Goal: Task Accomplishment & Management: Use online tool/utility

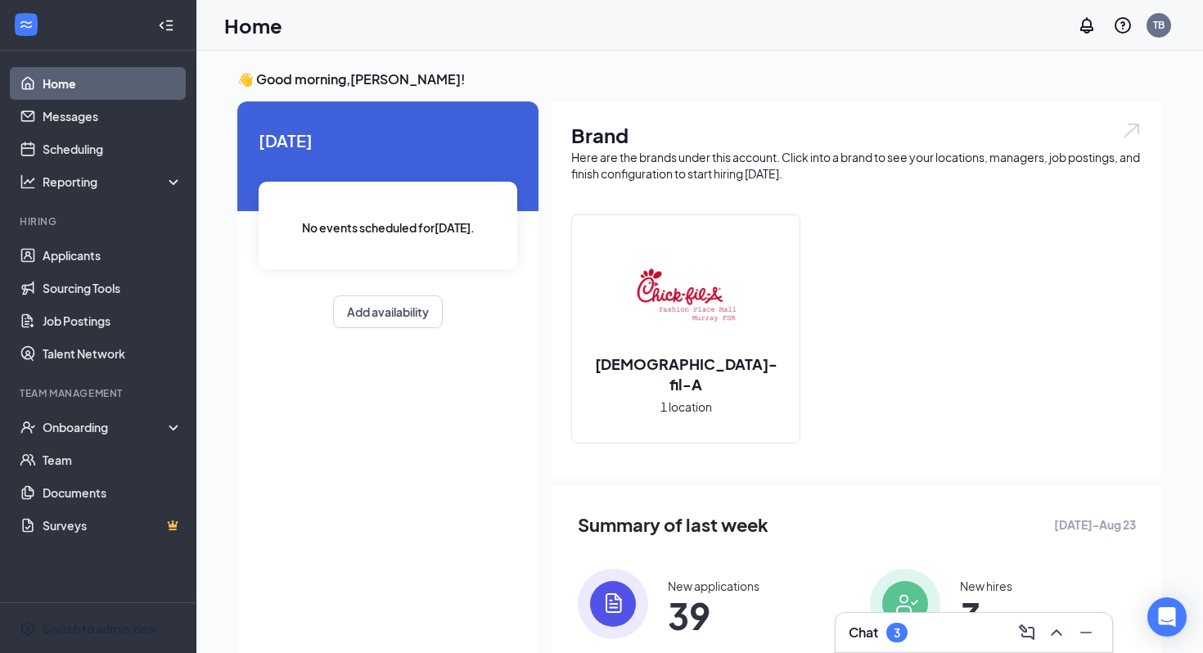
scroll to position [34, 0]
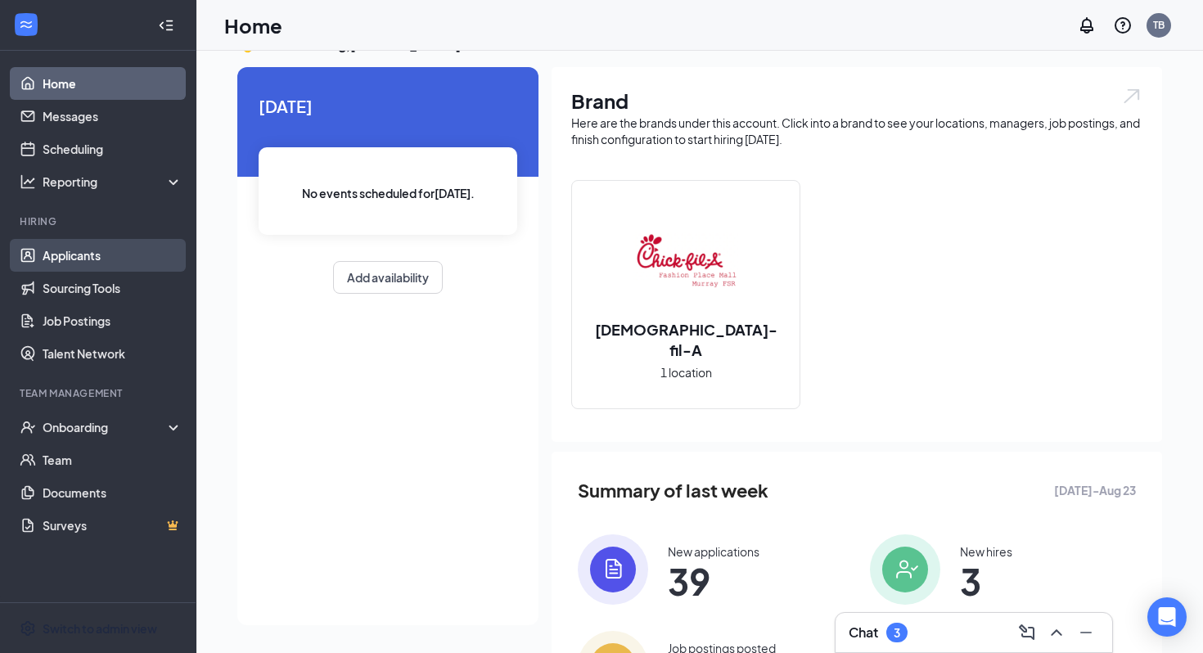
click at [106, 250] on link "Applicants" at bounding box center [113, 255] width 140 height 33
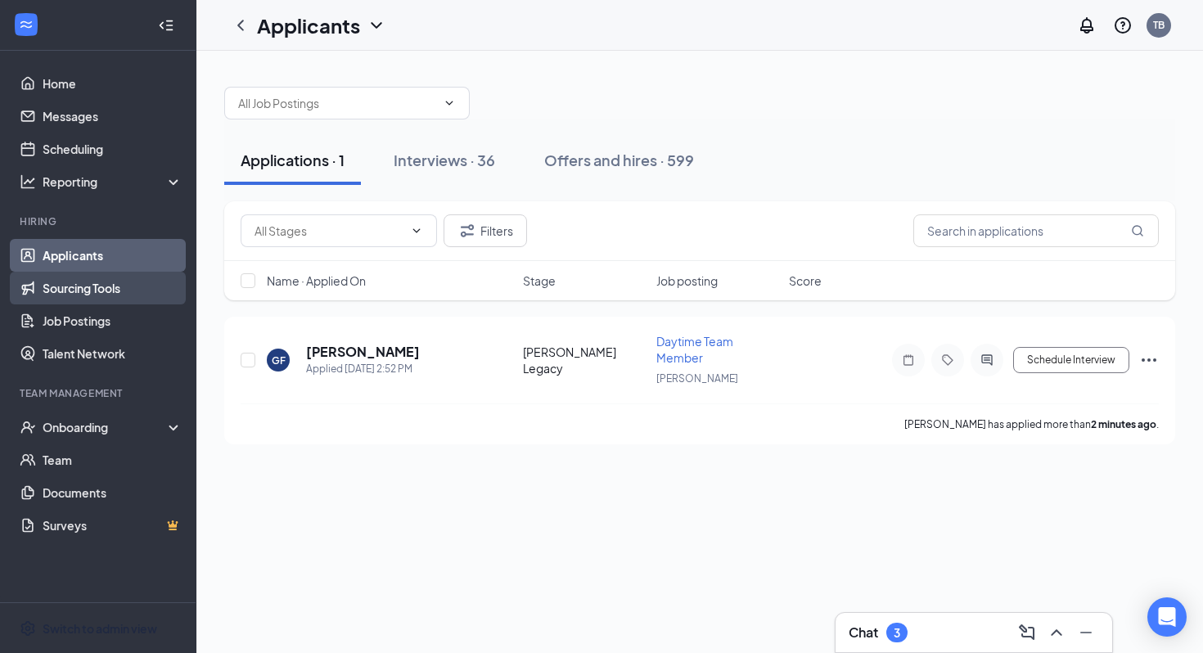
click at [148, 288] on link "Sourcing Tools" at bounding box center [113, 288] width 140 height 33
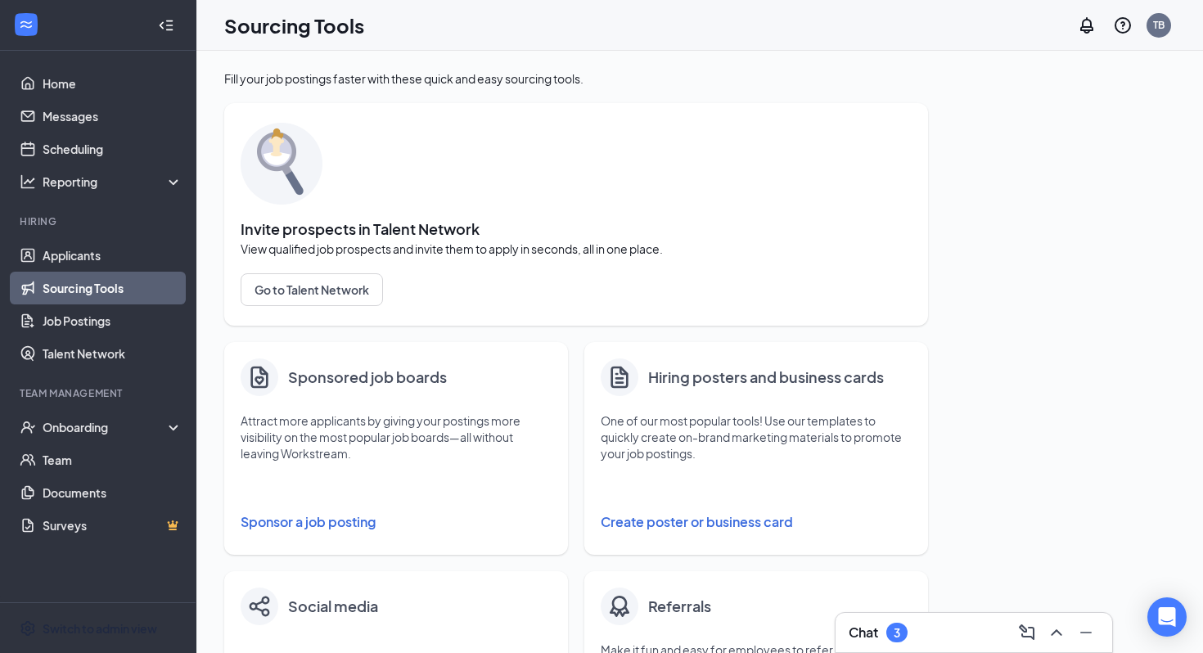
click at [113, 293] on link "Sourcing Tools" at bounding box center [113, 288] width 140 height 33
click at [290, 513] on button "Sponsor a job posting" at bounding box center [396, 522] width 311 height 33
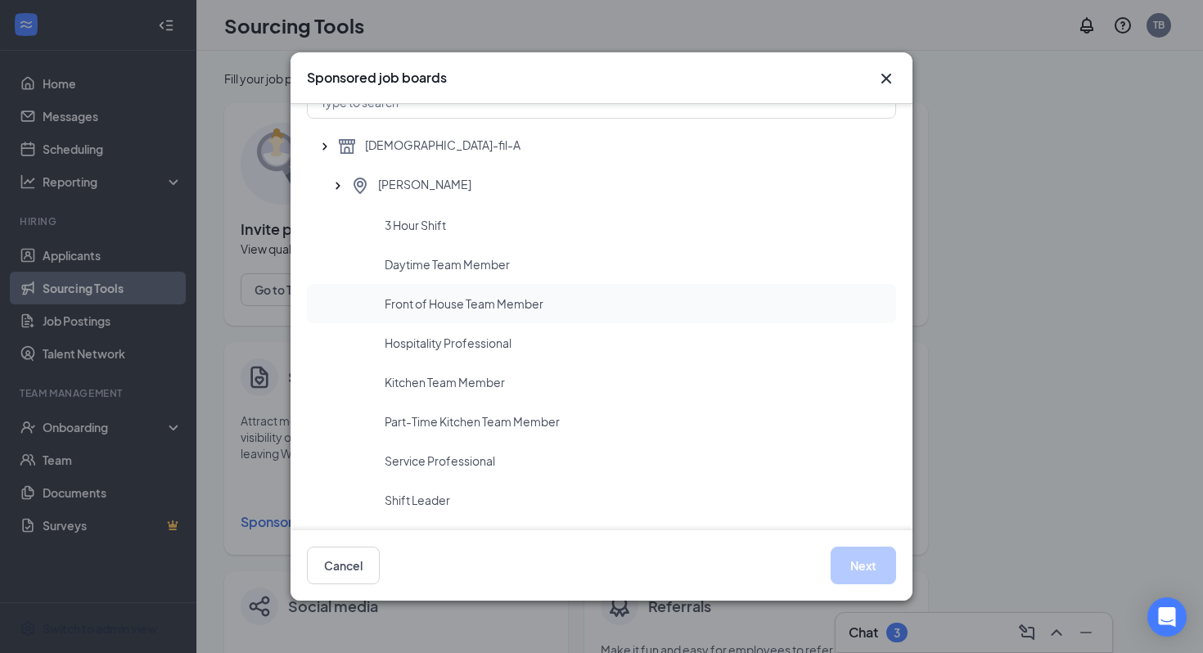
scroll to position [61, 0]
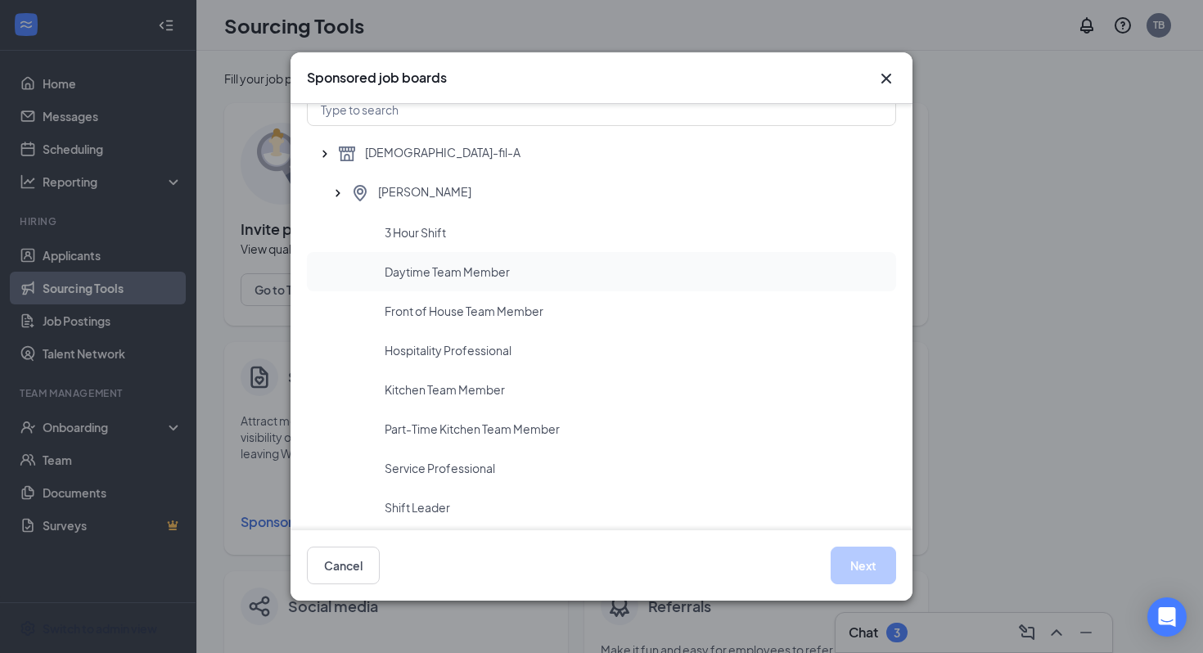
click at [497, 275] on span "Daytime Team Member" at bounding box center [447, 272] width 125 height 16
click at [857, 557] on button "Next" at bounding box center [863, 566] width 65 height 38
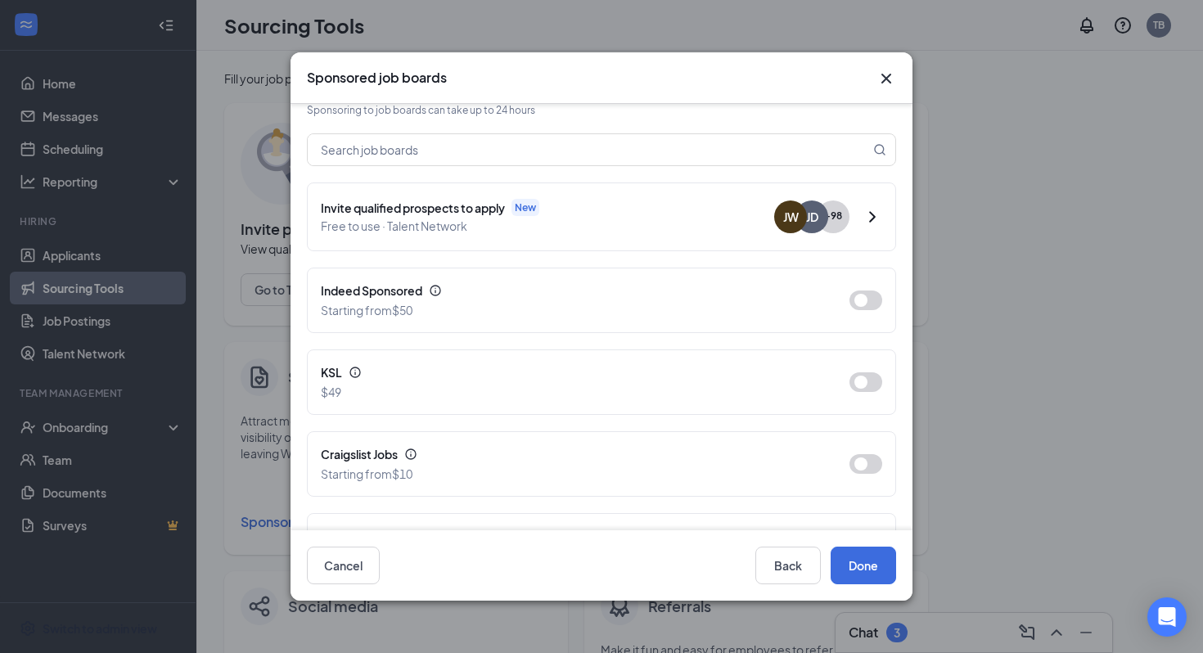
scroll to position [95, 0]
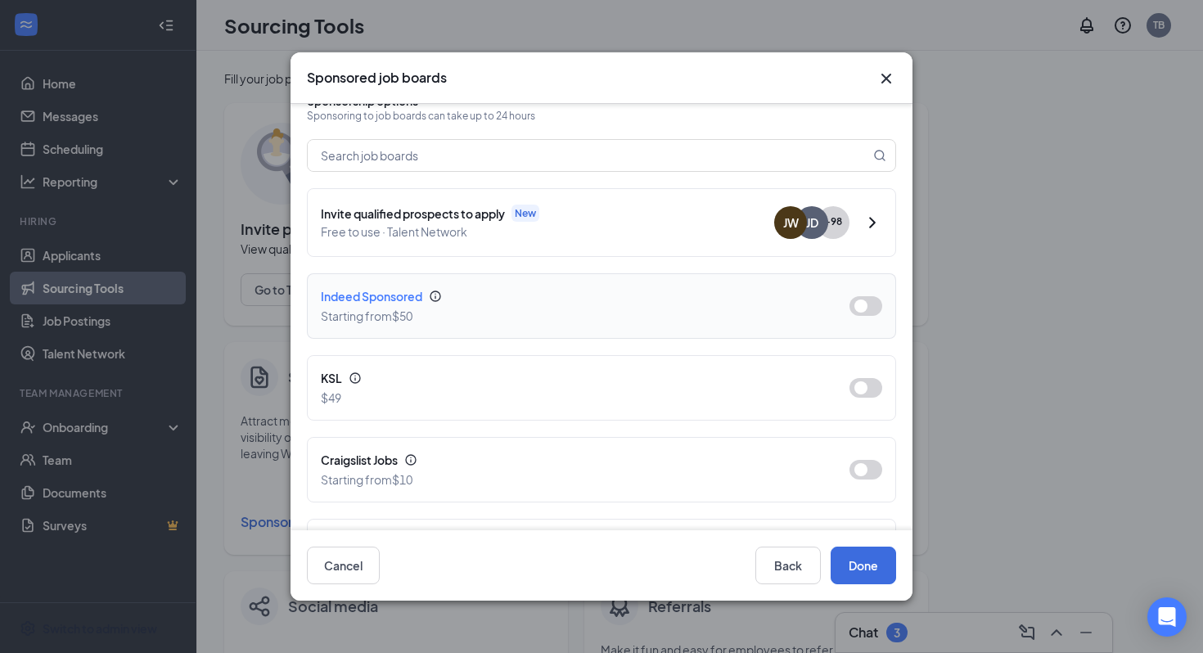
click at [854, 299] on button "button" at bounding box center [865, 306] width 33 height 20
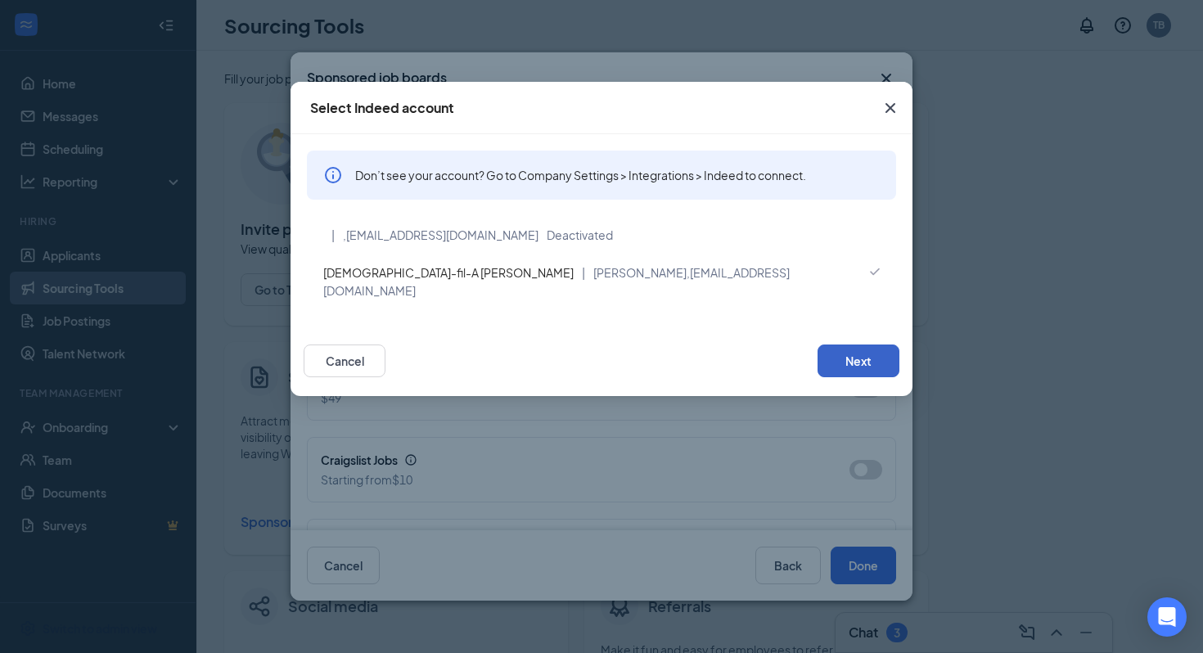
click at [843, 350] on button "Next" at bounding box center [859, 361] width 82 height 33
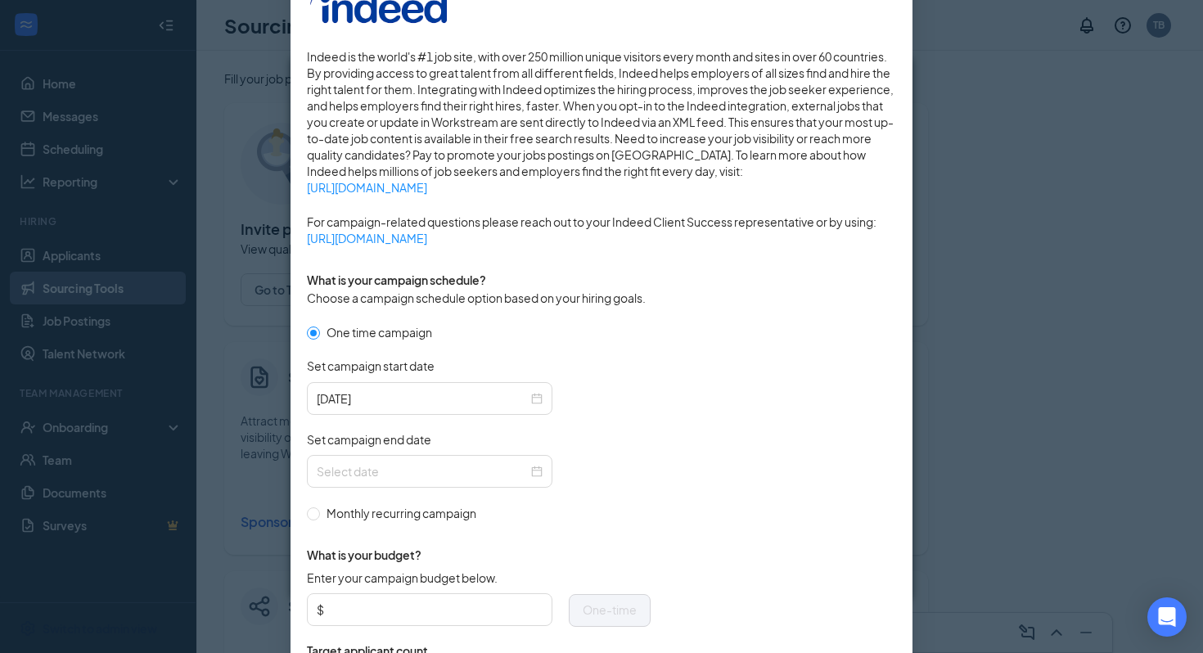
scroll to position [237, 0]
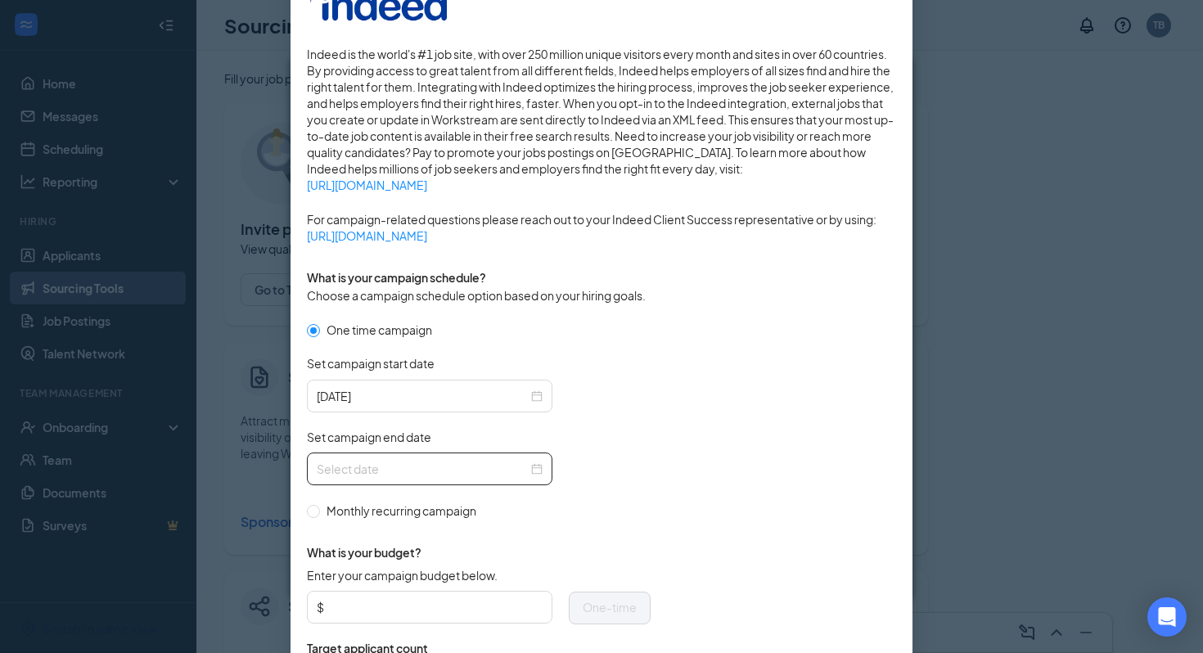
click at [534, 469] on div at bounding box center [430, 469] width 226 height 18
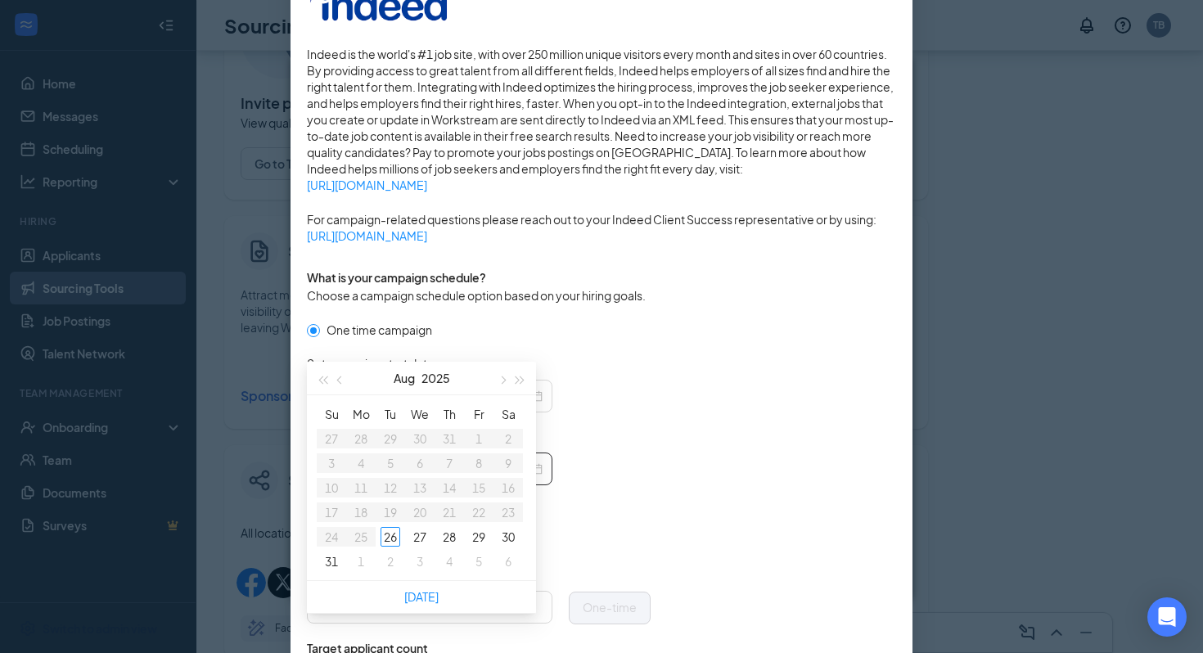
scroll to position [132, 0]
type input "2025-08-30"
click at [503, 375] on span "button" at bounding box center [502, 375] width 8 height 8
type input "2025-09-30"
click at [391, 520] on td "30" at bounding box center [390, 531] width 29 height 25
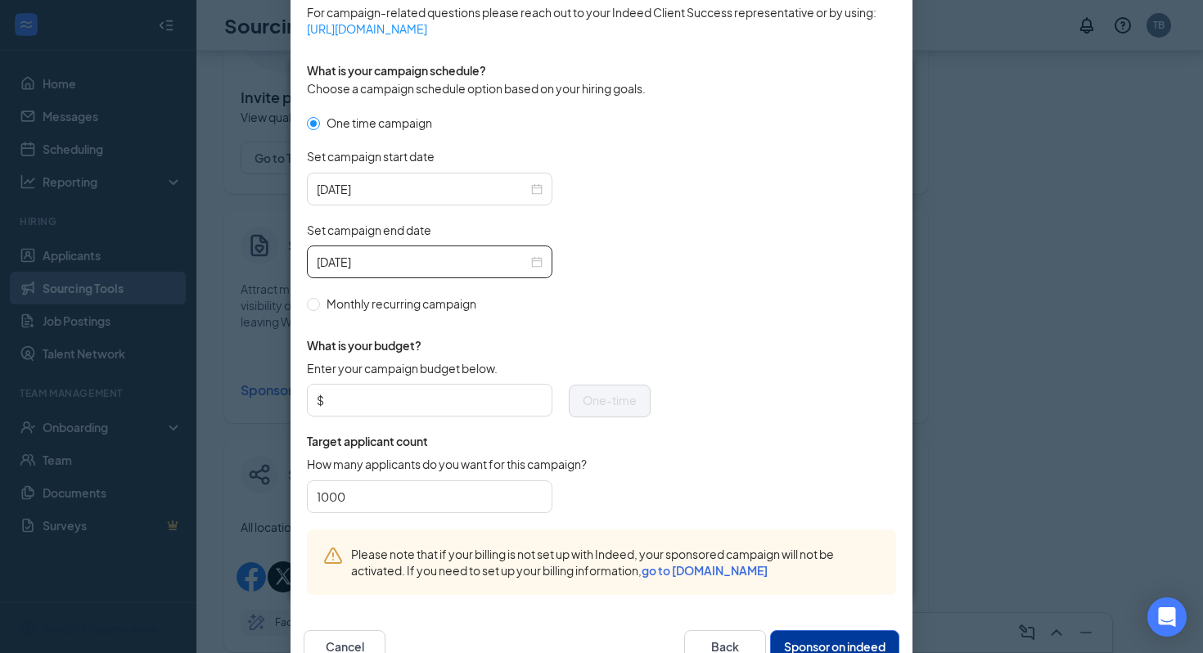
scroll to position [442, 0]
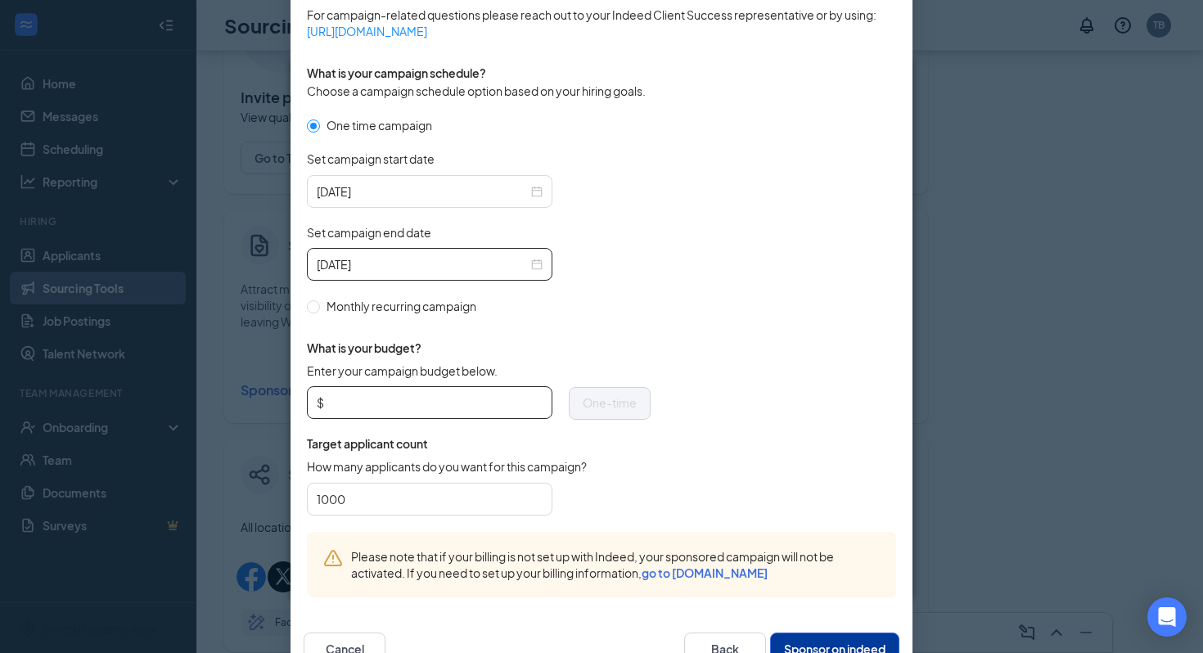
click at [381, 408] on input "Enter your campaign budget below." at bounding box center [434, 402] width 215 height 25
type input "50"
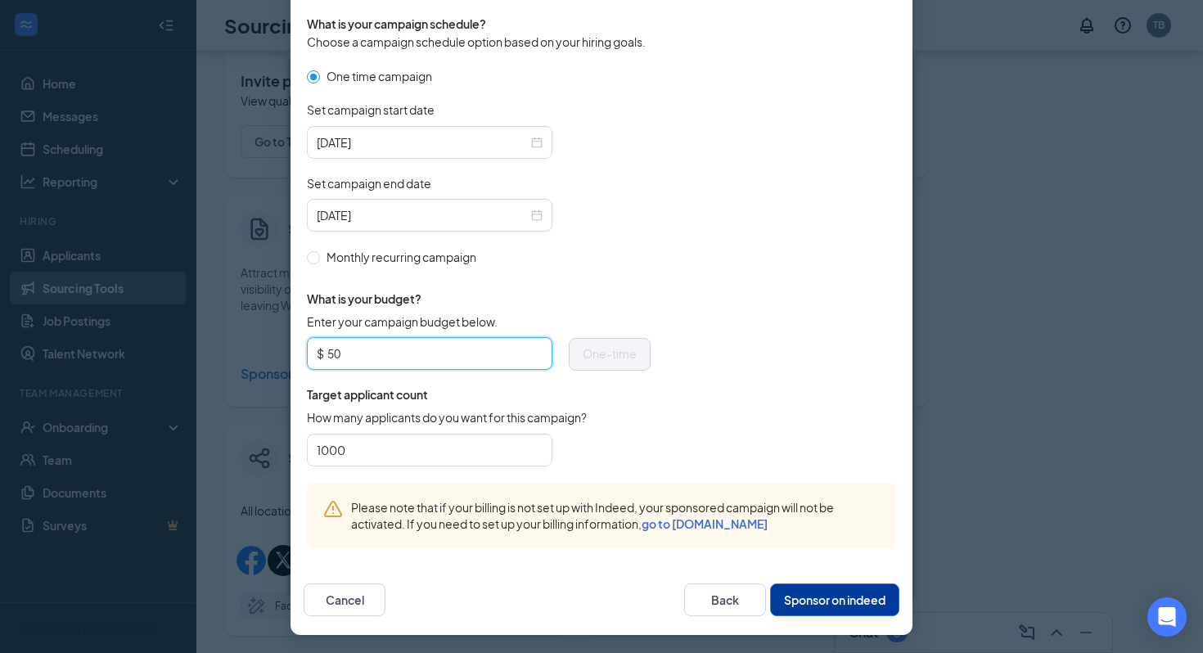
scroll to position [151, 0]
click at [408, 439] on input "1000" at bounding box center [430, 450] width 226 height 25
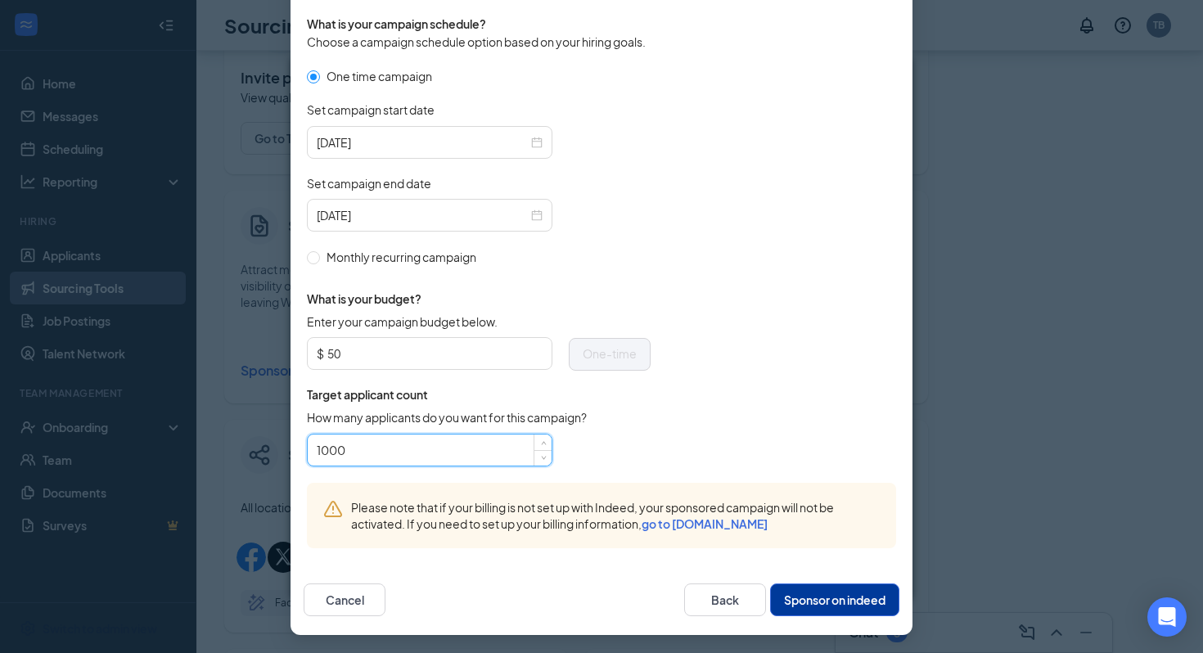
click at [412, 449] on input "1000" at bounding box center [430, 450] width 226 height 25
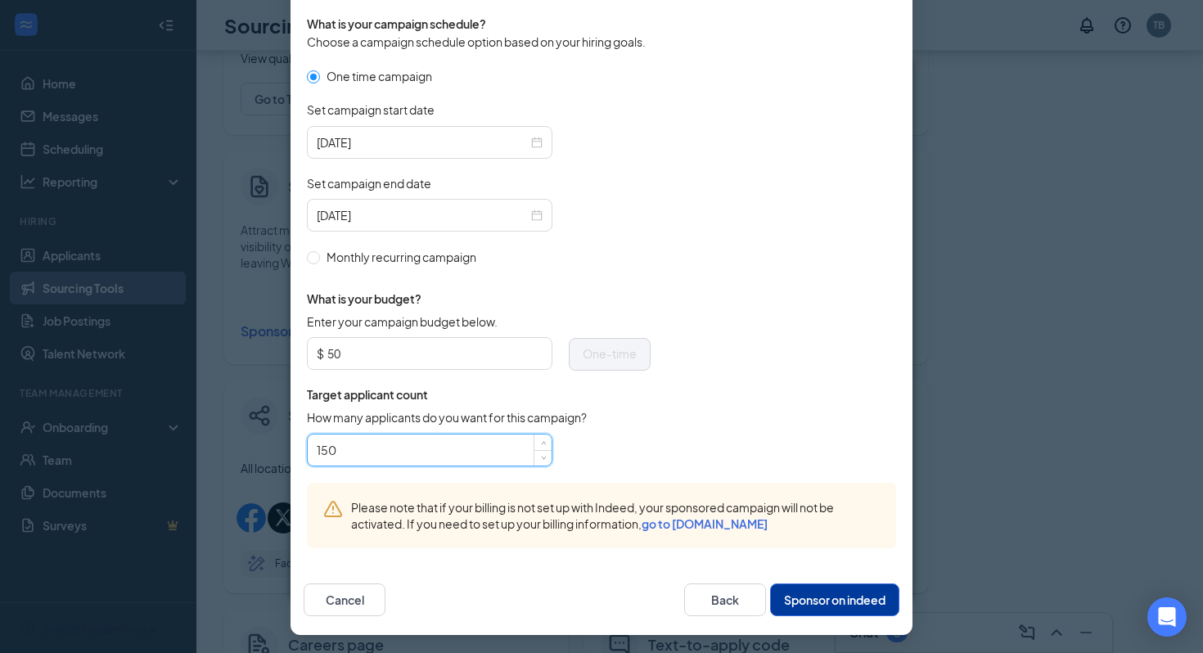
scroll to position [196, 0]
type input "150"
click at [822, 603] on button "Sponsor on indeed" at bounding box center [834, 599] width 129 height 33
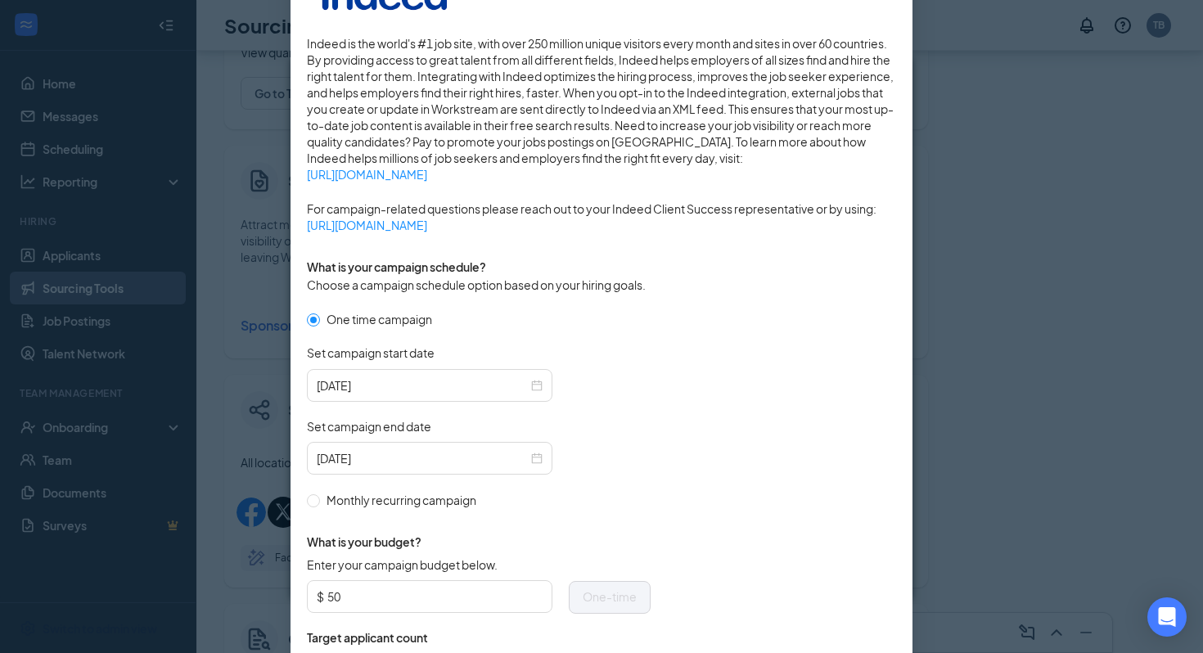
scroll to position [491, 0]
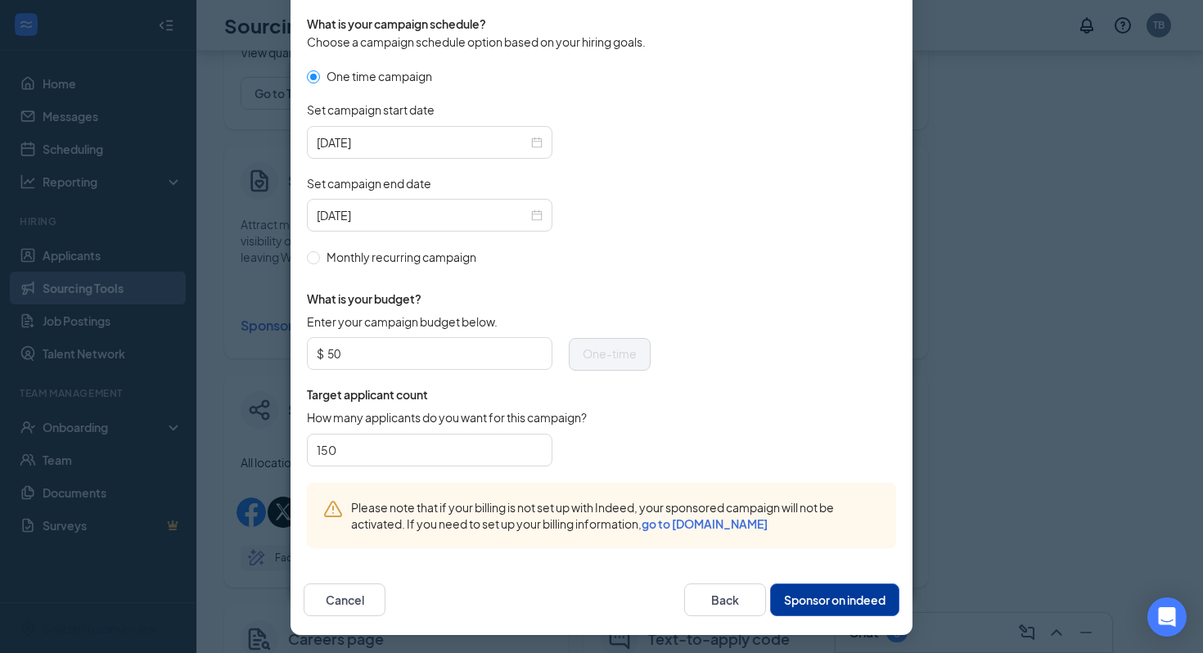
click at [804, 601] on button "Sponsor on indeed" at bounding box center [834, 599] width 129 height 33
click at [732, 524] on link "go to billing.indeed.com" at bounding box center [705, 523] width 126 height 15
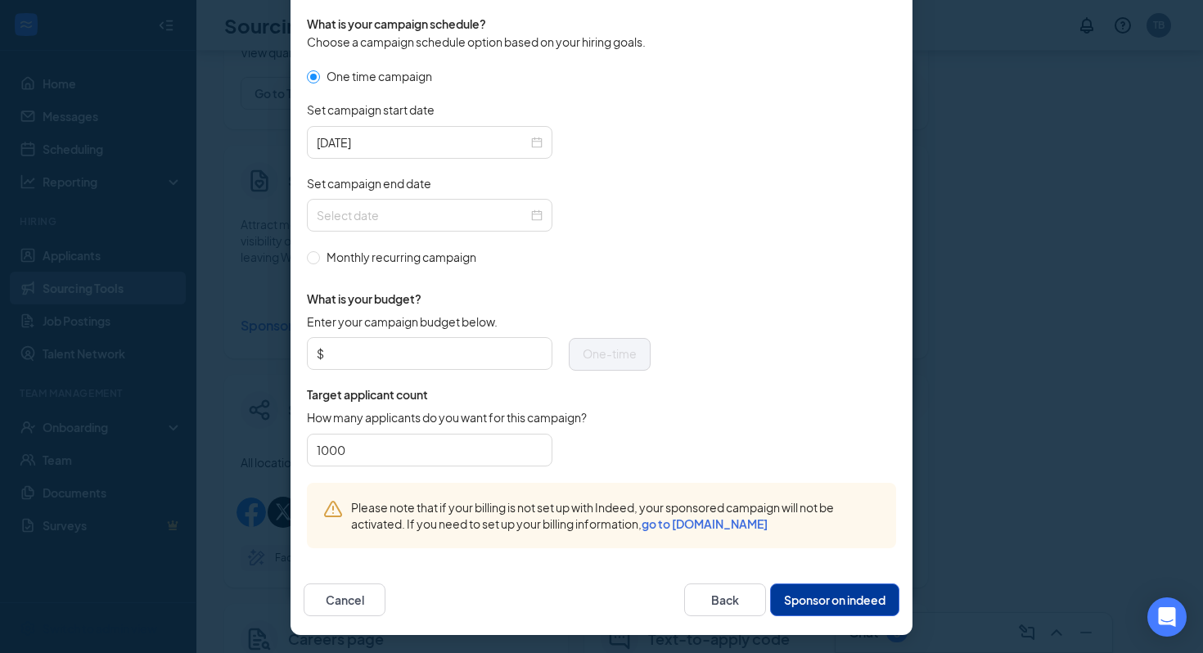
click at [728, 615] on div "Cancel Back Sponsor on indeed" at bounding box center [602, 600] width 622 height 70
click at [730, 600] on button "Back" at bounding box center [725, 599] width 82 height 33
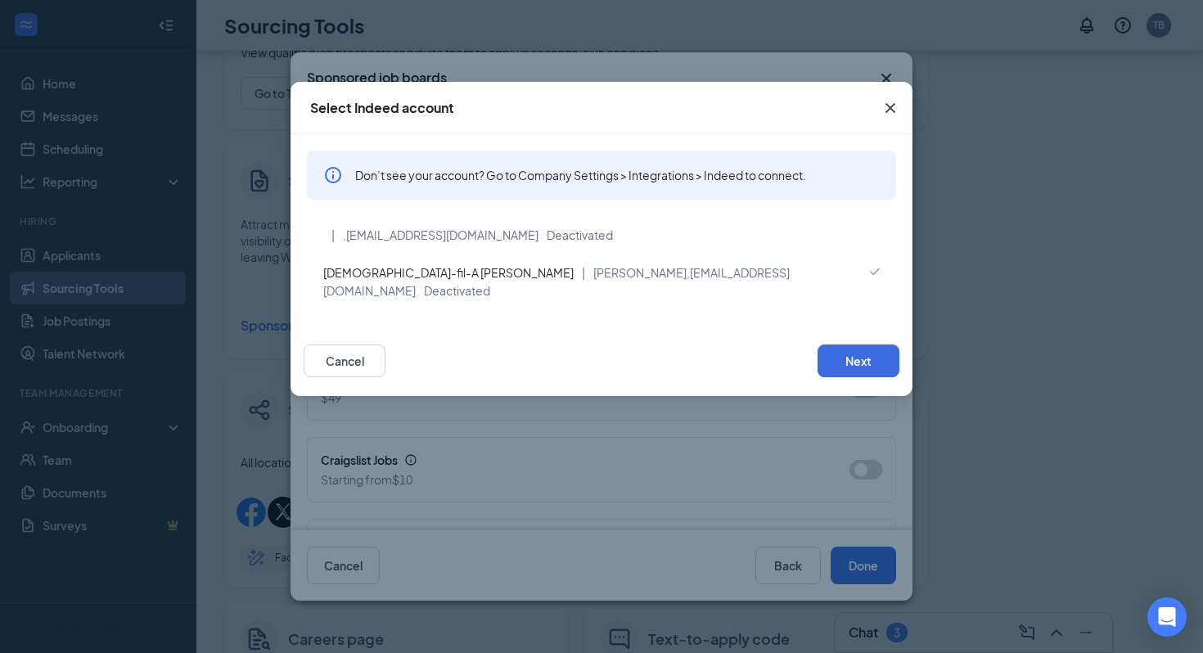
scroll to position [409, 0]
click at [885, 112] on icon "Cross" at bounding box center [891, 108] width 20 height 20
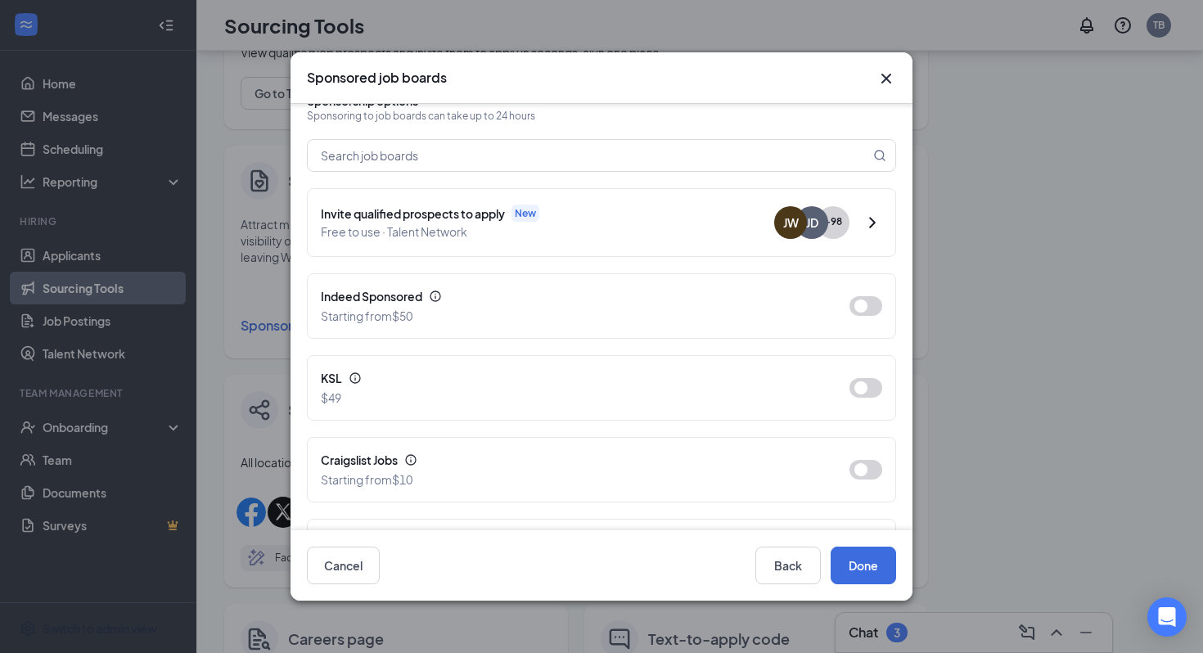
click at [887, 75] on icon "Cross" at bounding box center [886, 79] width 20 height 20
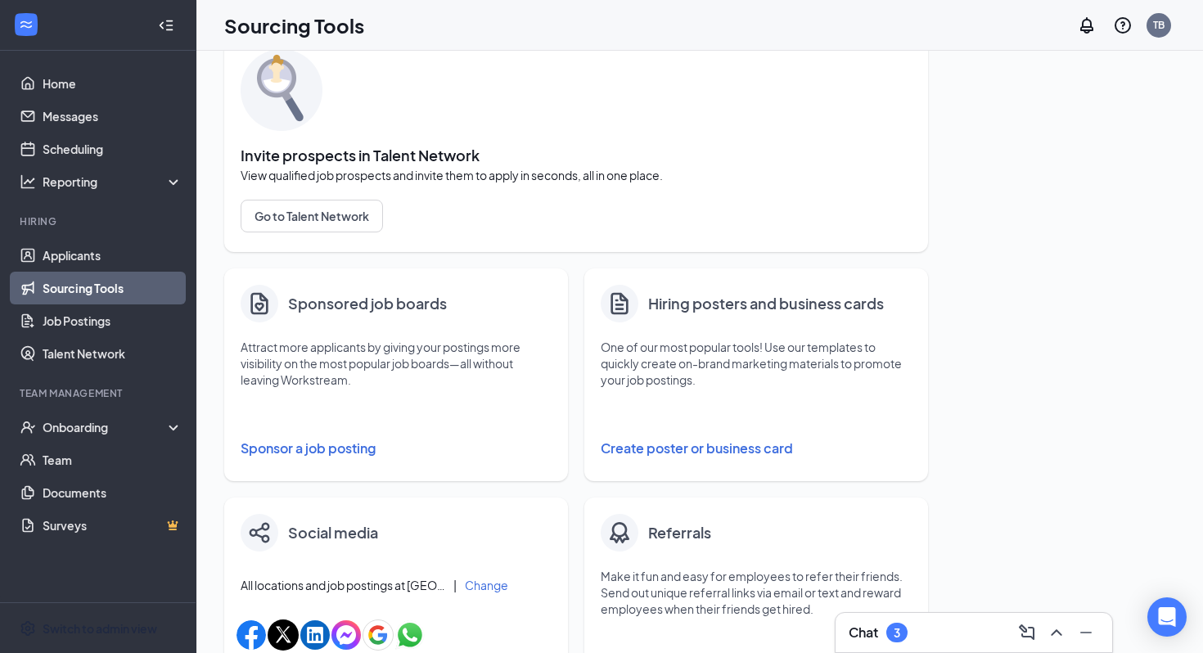
scroll to position [24, 0]
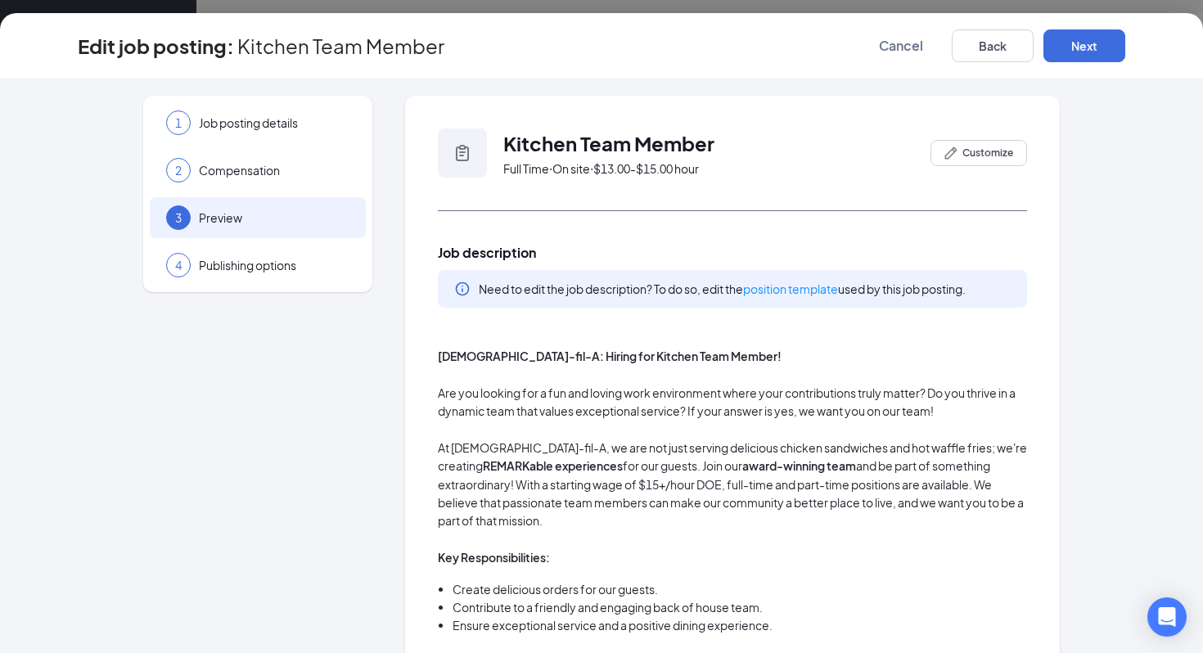
scroll to position [35, 0]
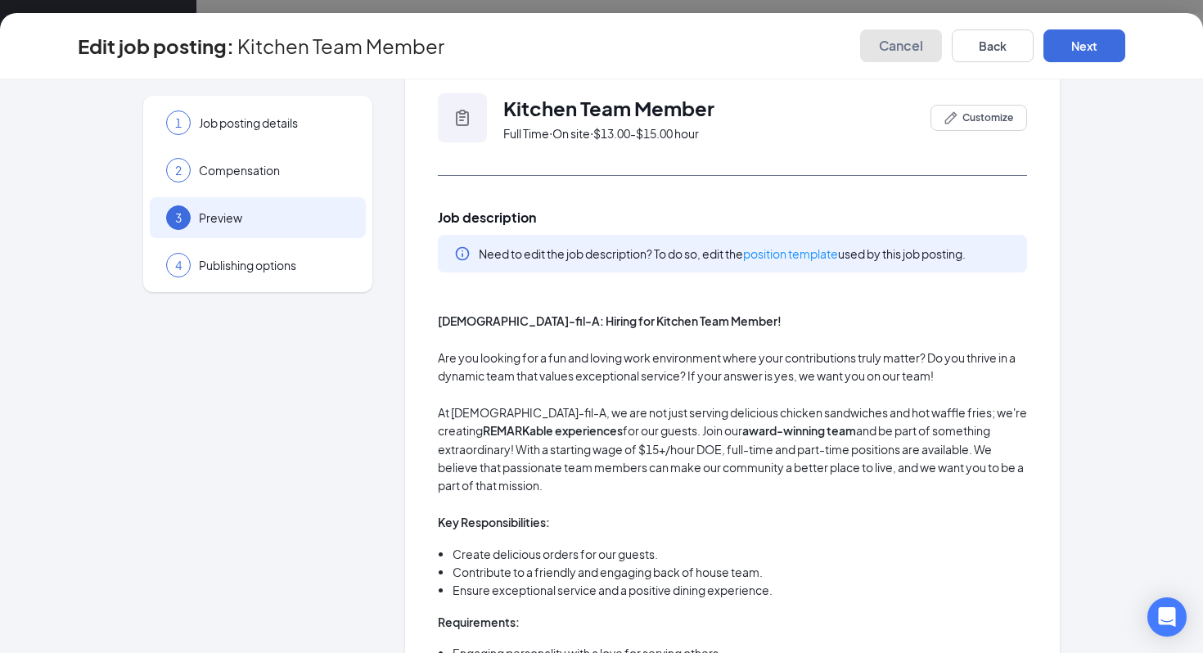
click at [902, 46] on span "Cancel" at bounding box center [901, 46] width 44 height 16
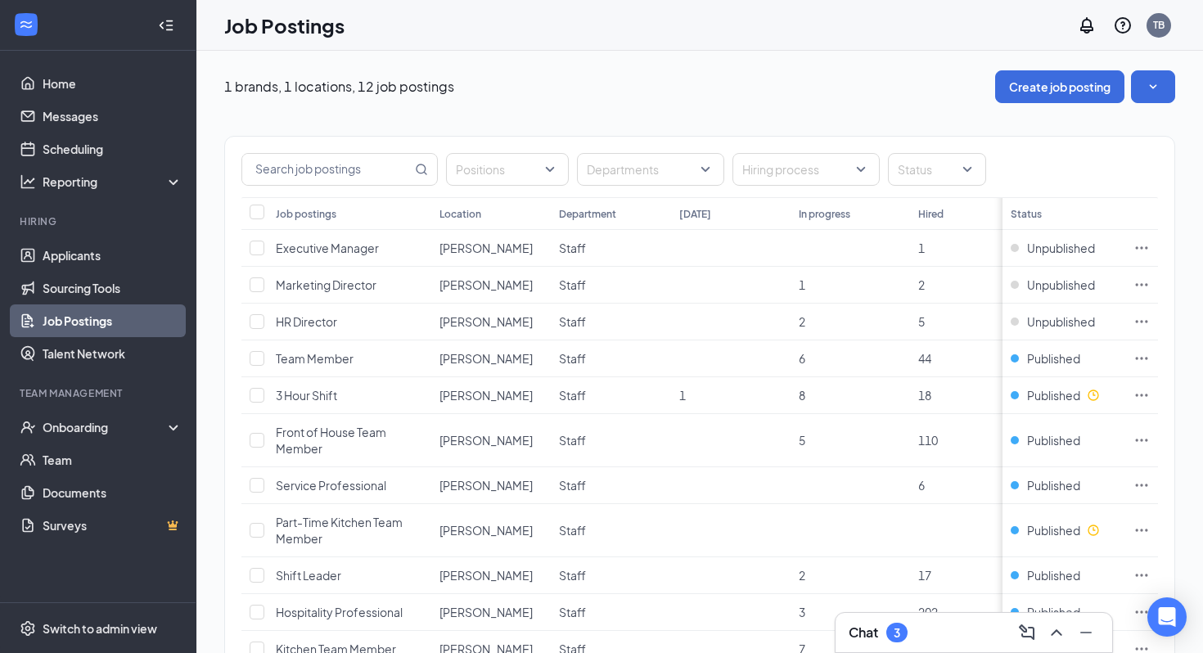
click at [95, 326] on link "Job Postings" at bounding box center [113, 320] width 140 height 33
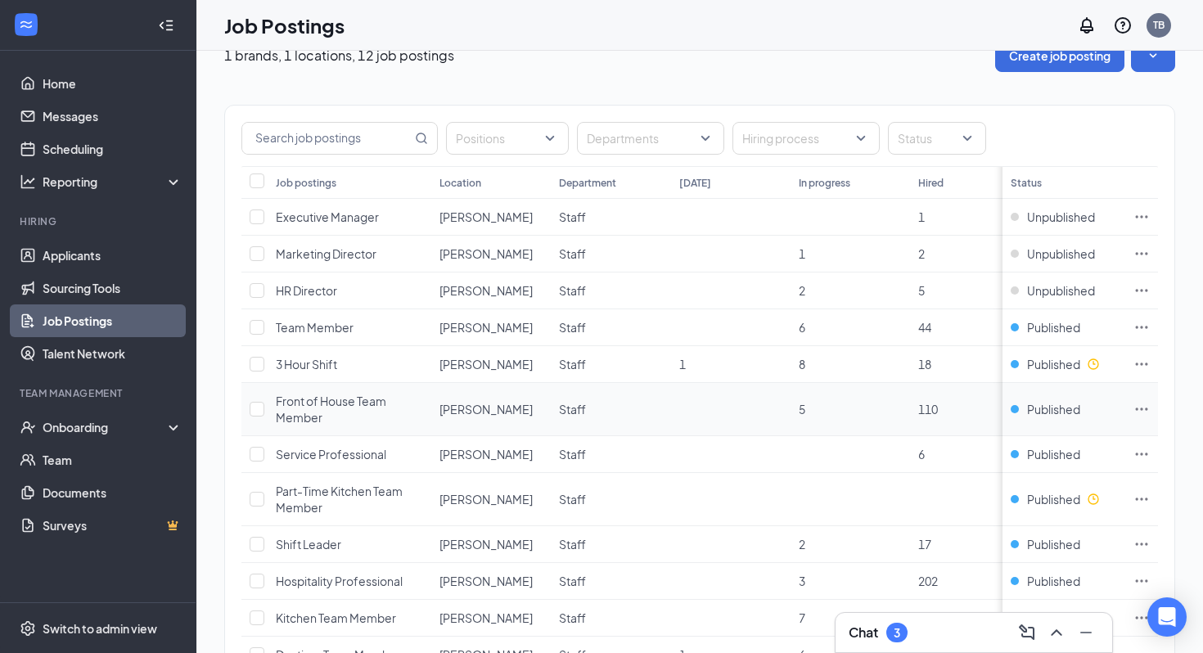
scroll to position [20, 0]
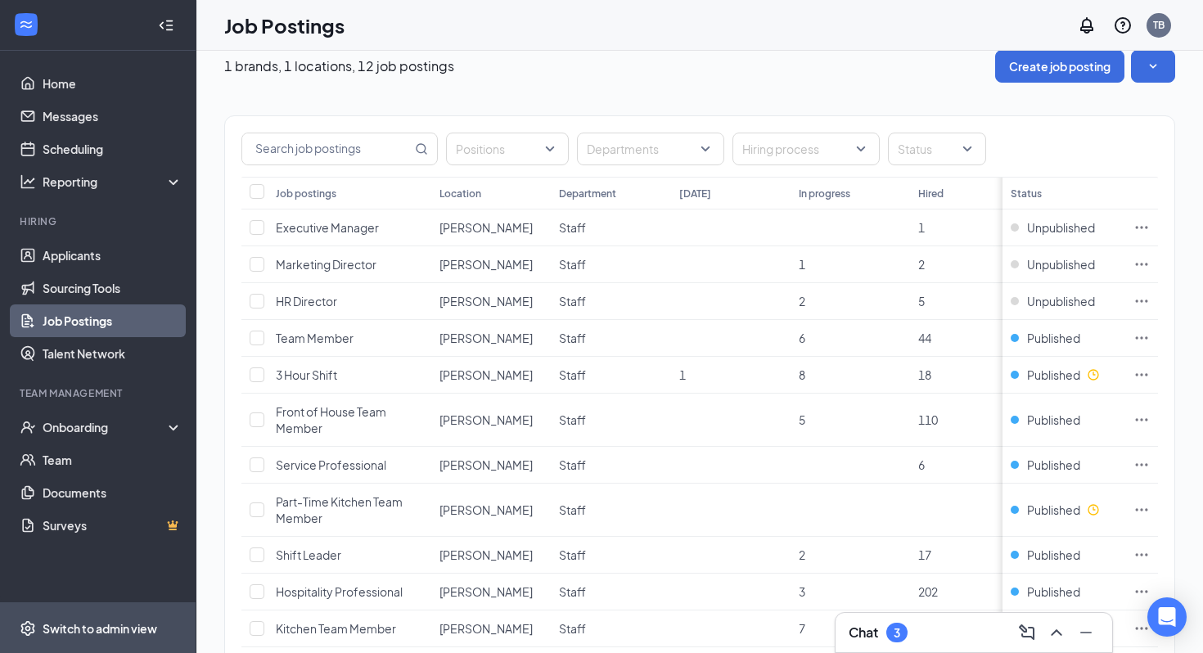
click at [104, 621] on div "Switch to admin view" at bounding box center [100, 628] width 115 height 16
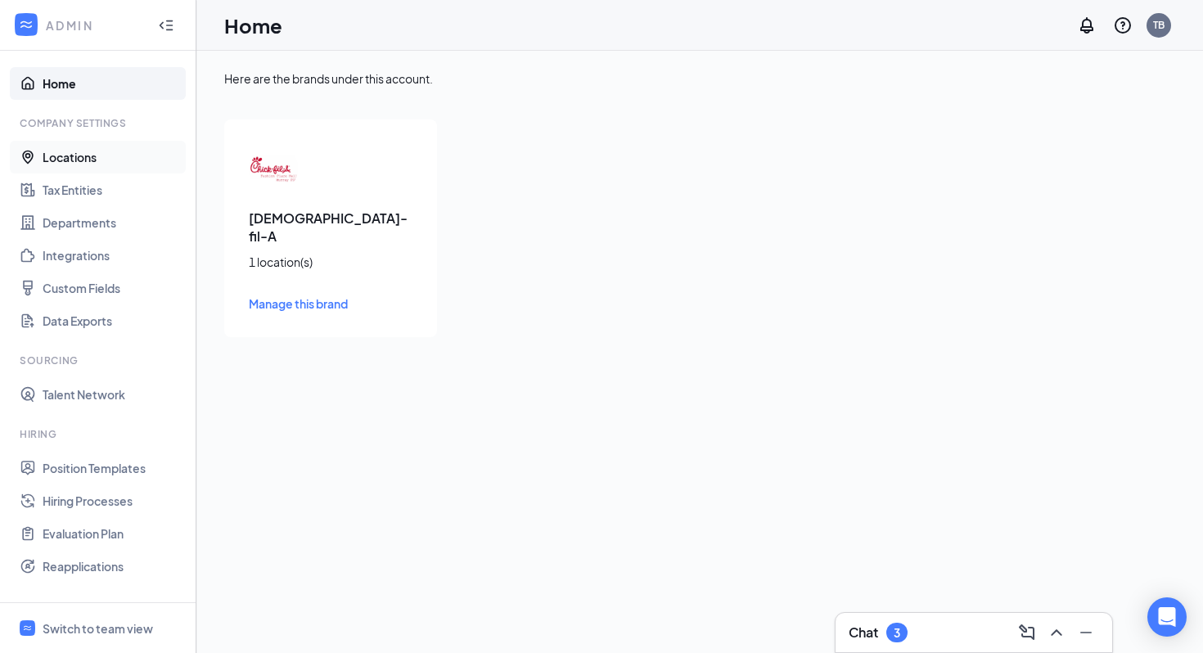
click at [132, 164] on link "Locations" at bounding box center [113, 157] width 140 height 33
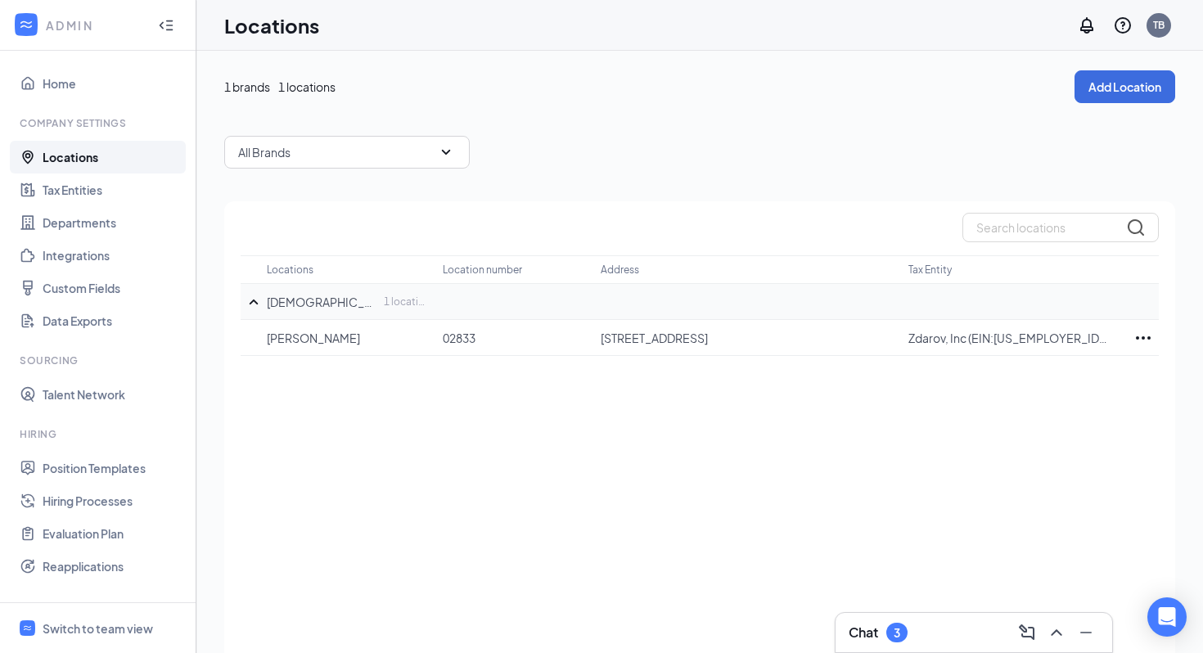
click at [259, 306] on icon "SmallChevronUp" at bounding box center [254, 302] width 20 height 20
click at [259, 306] on icon "SmallChevronDown" at bounding box center [254, 302] width 20 height 20
click at [246, 305] on icon "SmallChevronUp" at bounding box center [254, 302] width 20 height 20
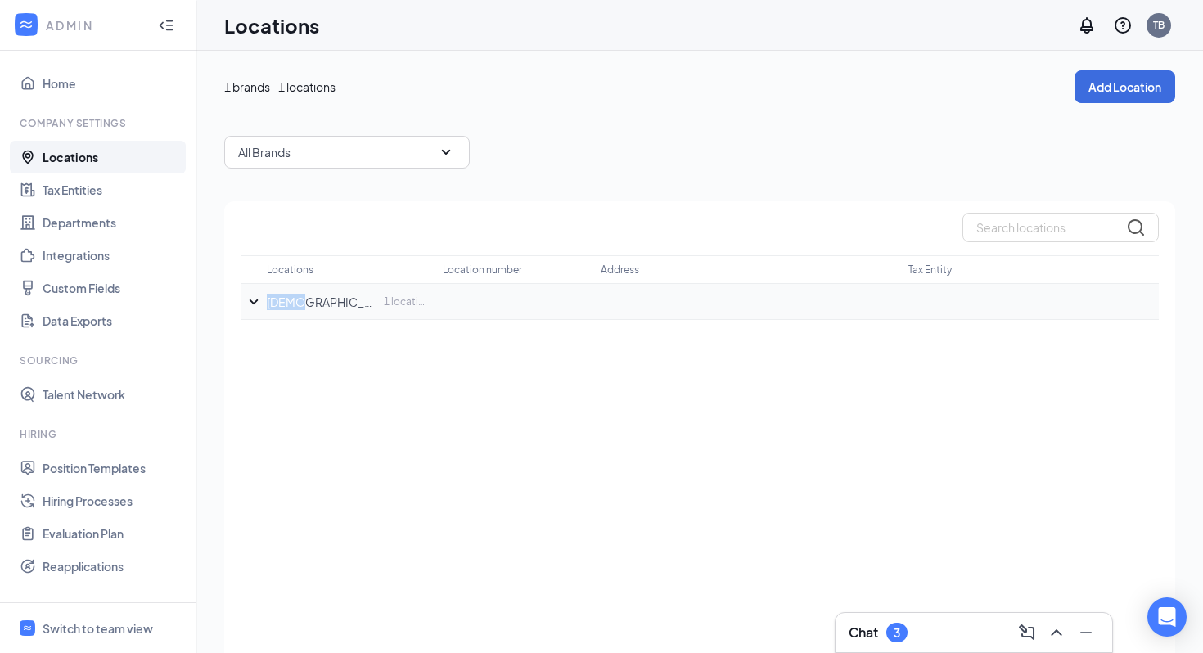
click at [246, 305] on icon "SmallChevronDown" at bounding box center [254, 302] width 20 height 20
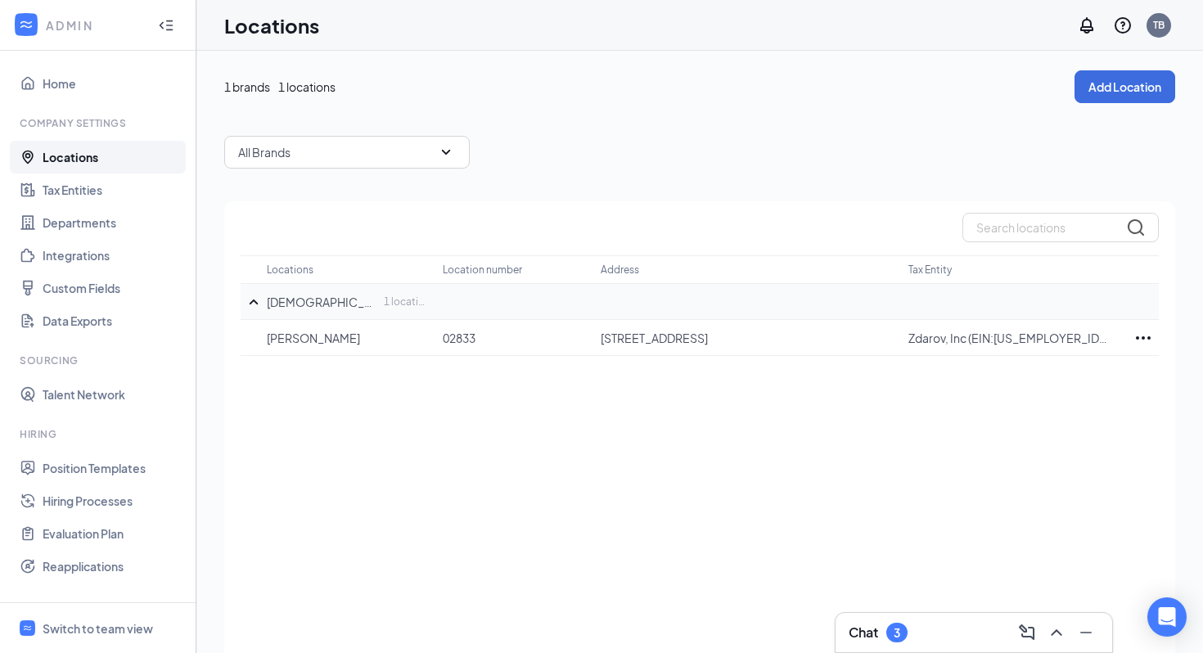
click at [429, 151] on div "All Brands" at bounding box center [346, 152] width 245 height 33
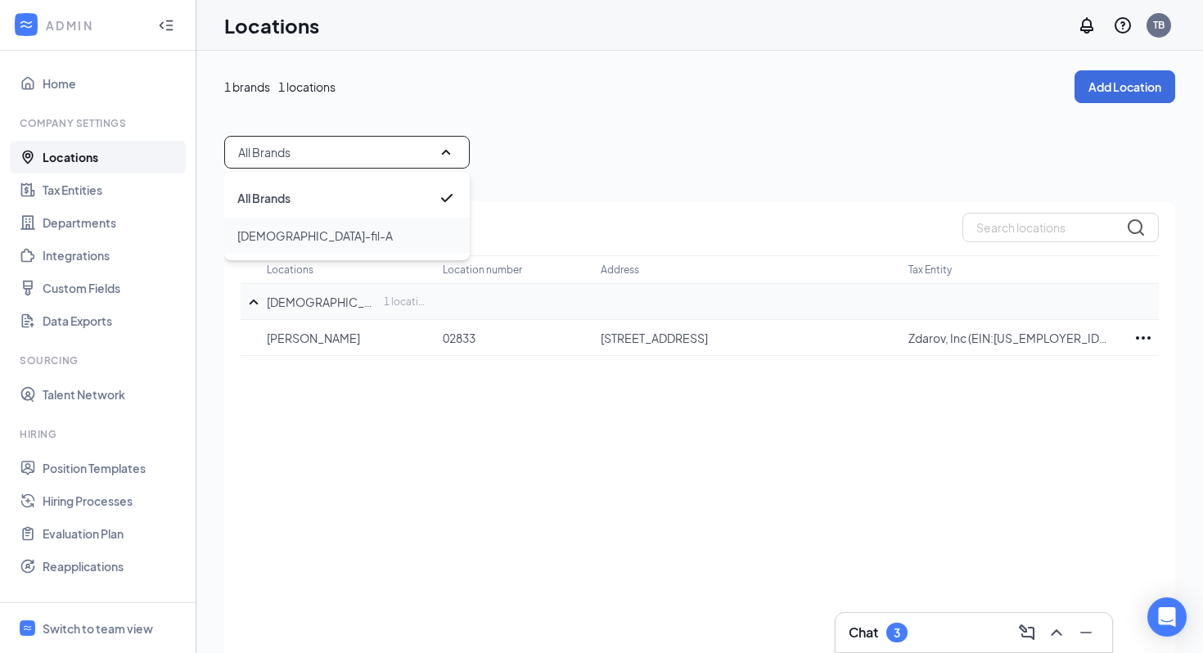
click at [346, 251] on div "[DEMOGRAPHIC_DATA]-fil-A" at bounding box center [346, 236] width 245 height 36
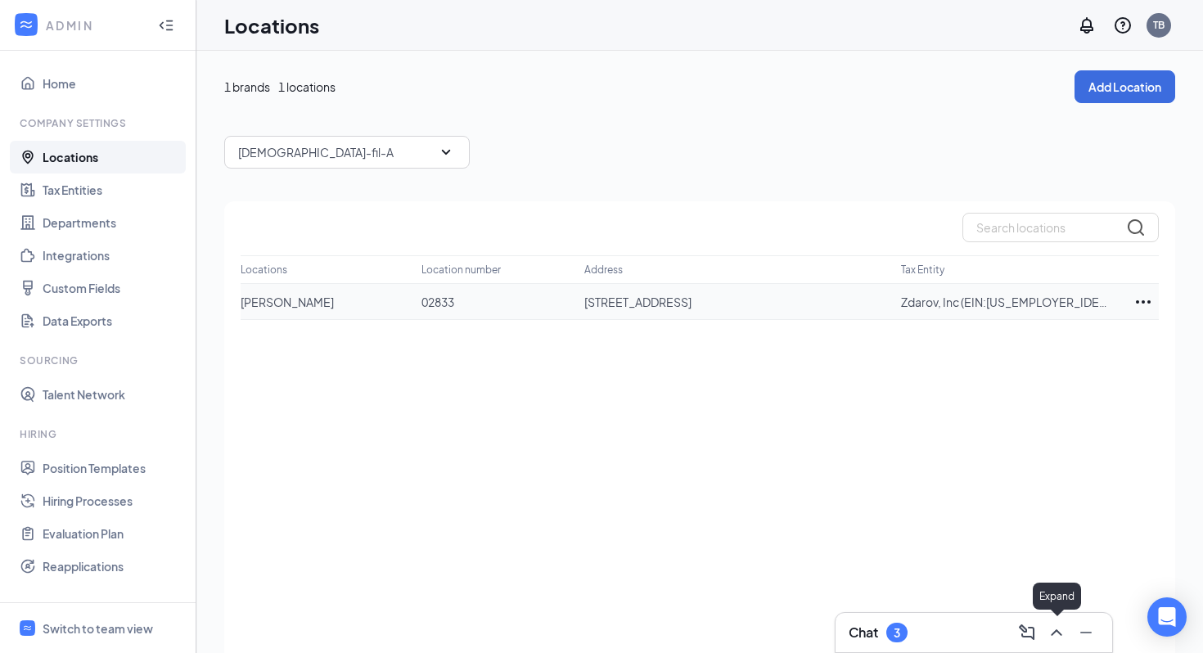
click at [1058, 625] on icon "ChevronUp" at bounding box center [1057, 633] width 20 height 20
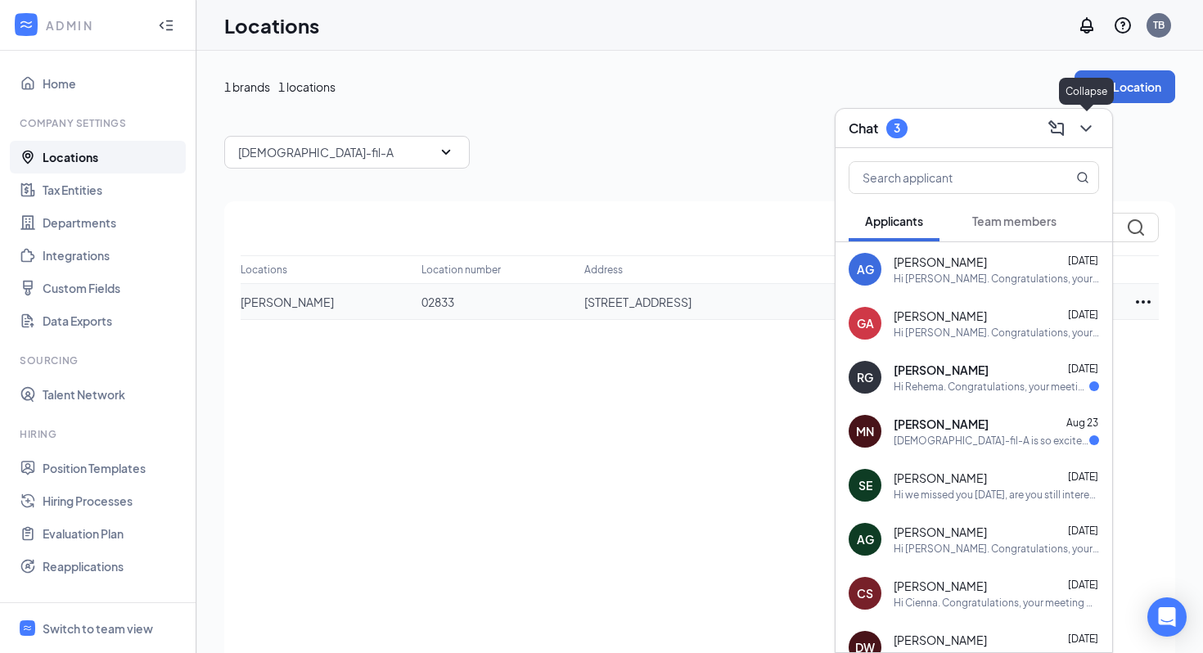
click at [1092, 131] on icon "ChevronDown" at bounding box center [1086, 129] width 20 height 20
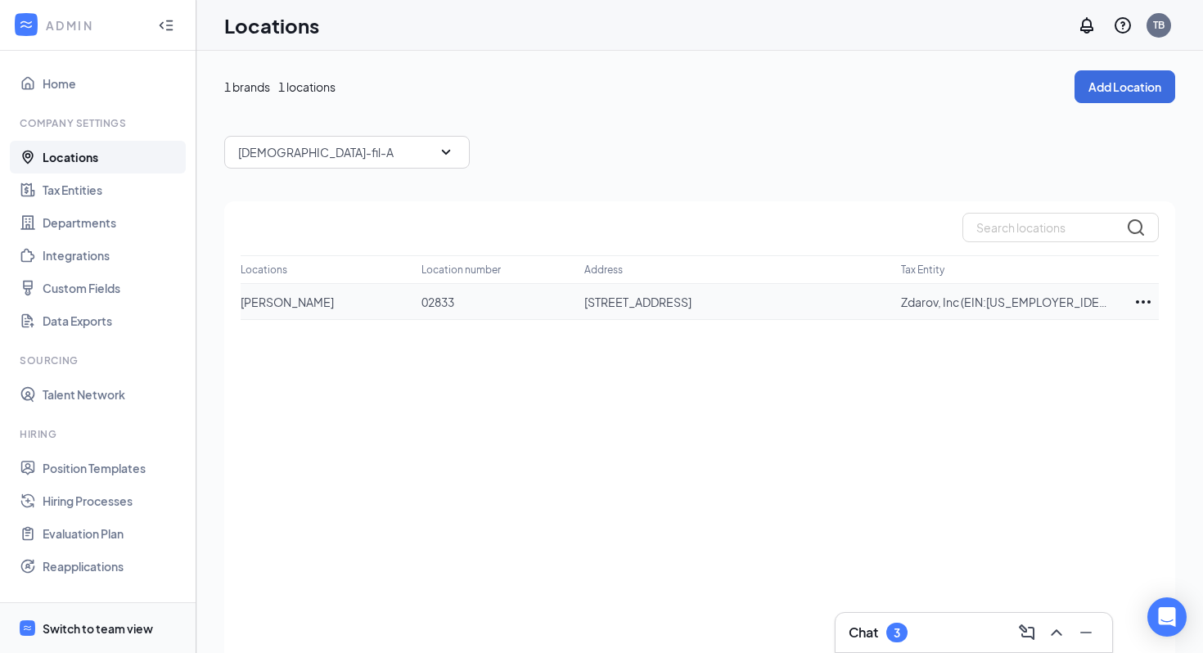
click at [87, 630] on div "Switch to team view" at bounding box center [98, 628] width 110 height 16
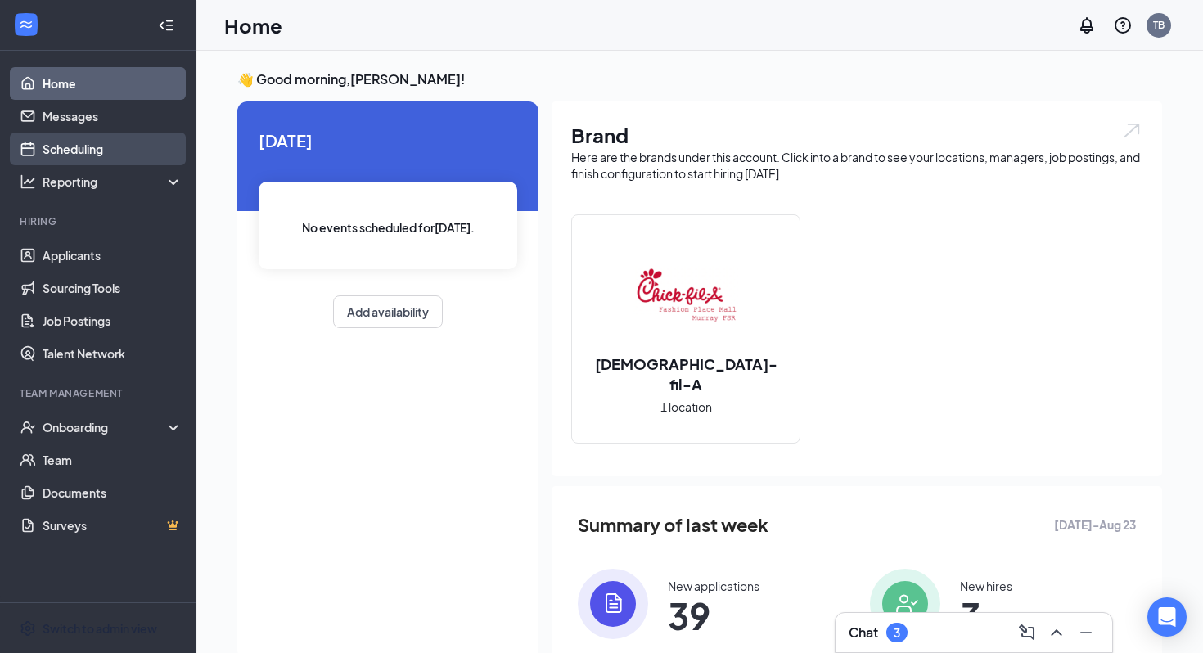
click at [91, 146] on link "Scheduling" at bounding box center [113, 149] width 140 height 33
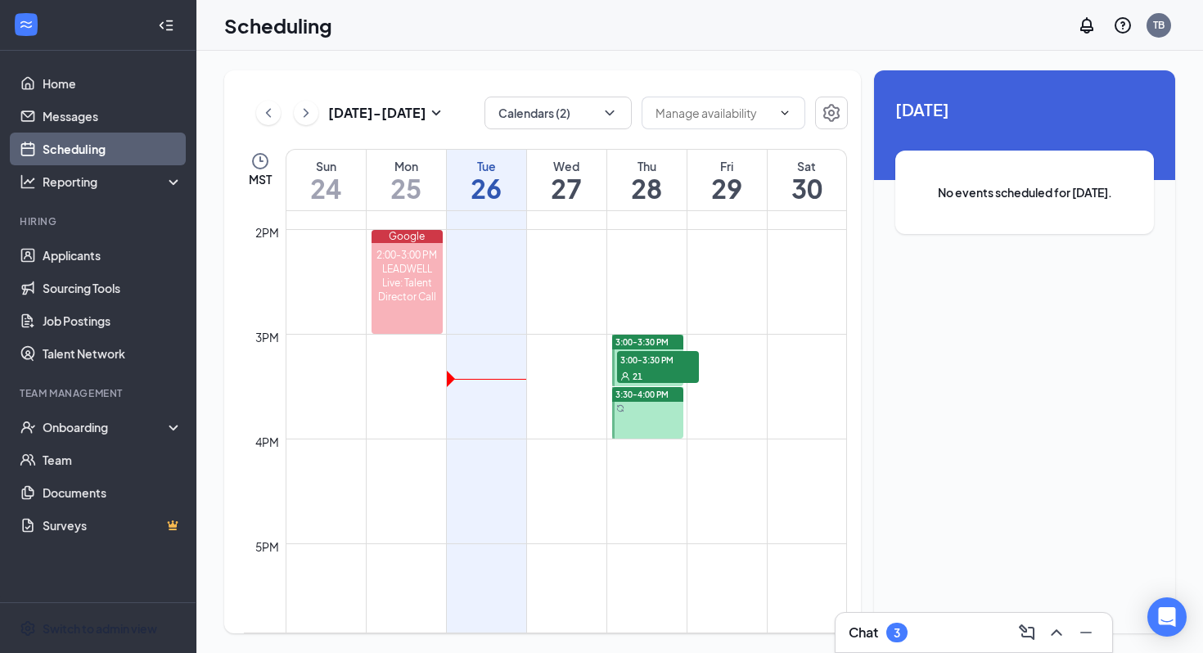
scroll to position [1446, 0]
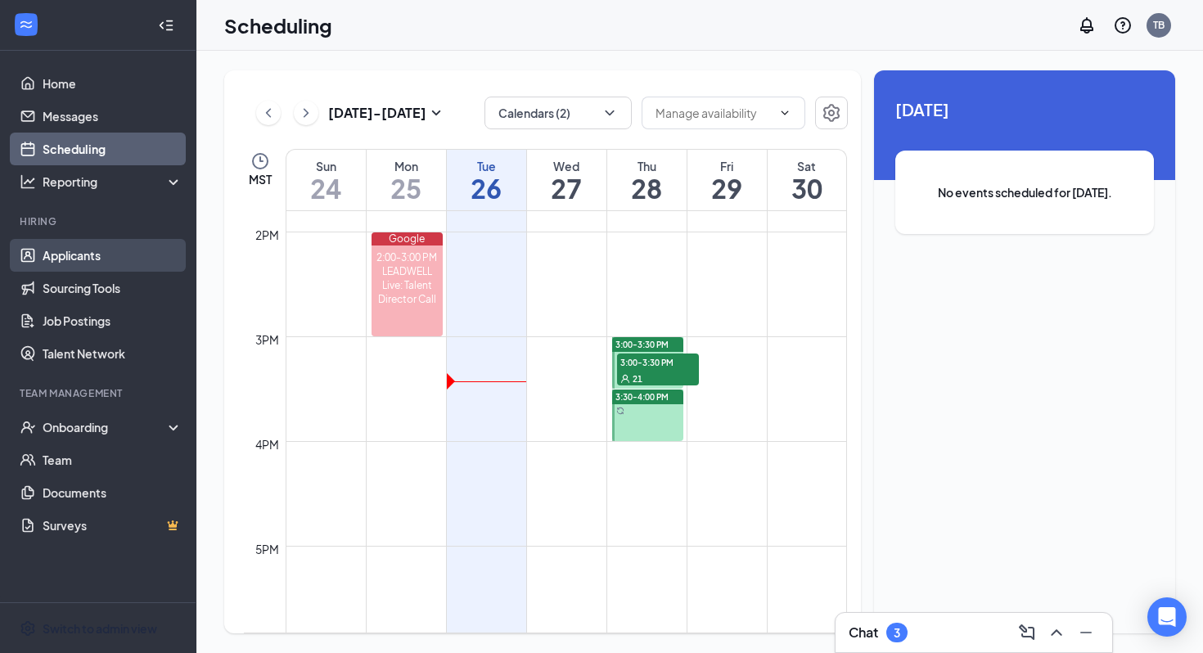
click at [84, 258] on link "Applicants" at bounding box center [113, 255] width 140 height 33
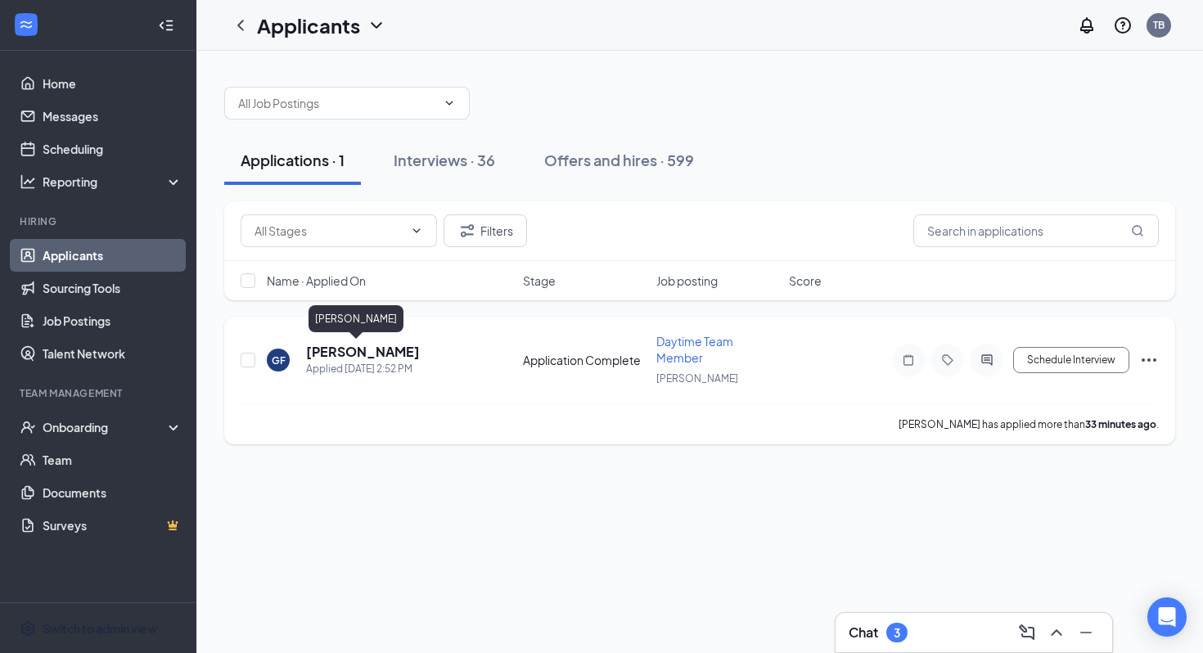
click at [349, 348] on h5 "Glen Flynn" at bounding box center [363, 352] width 114 height 18
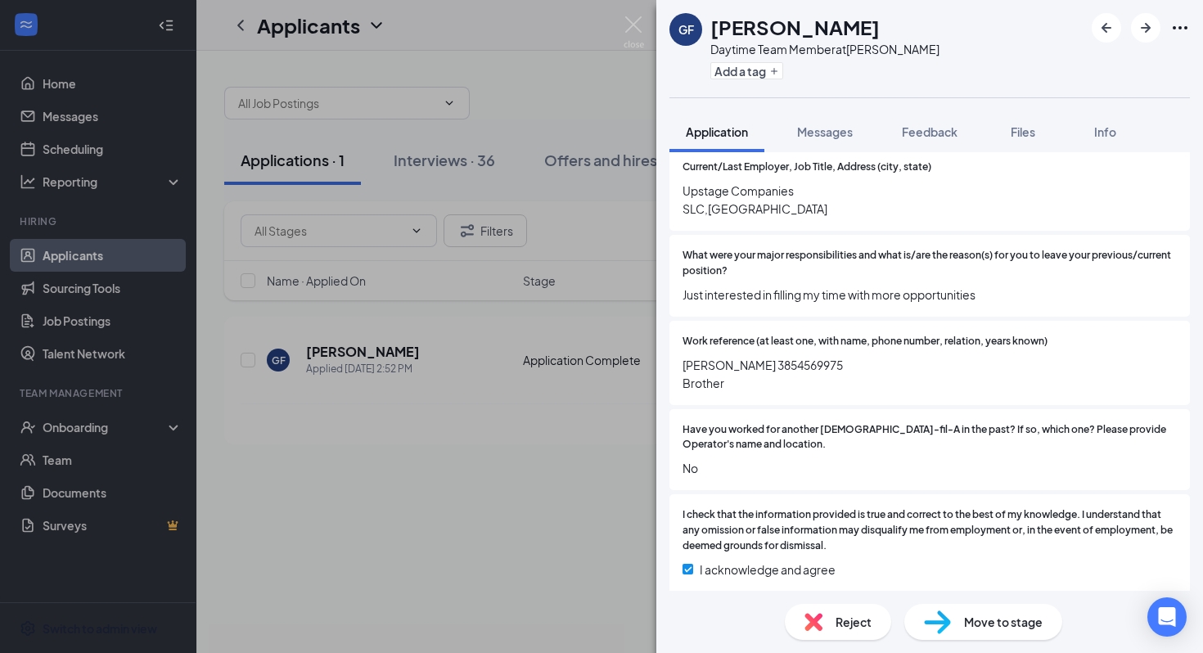
scroll to position [1961, 0]
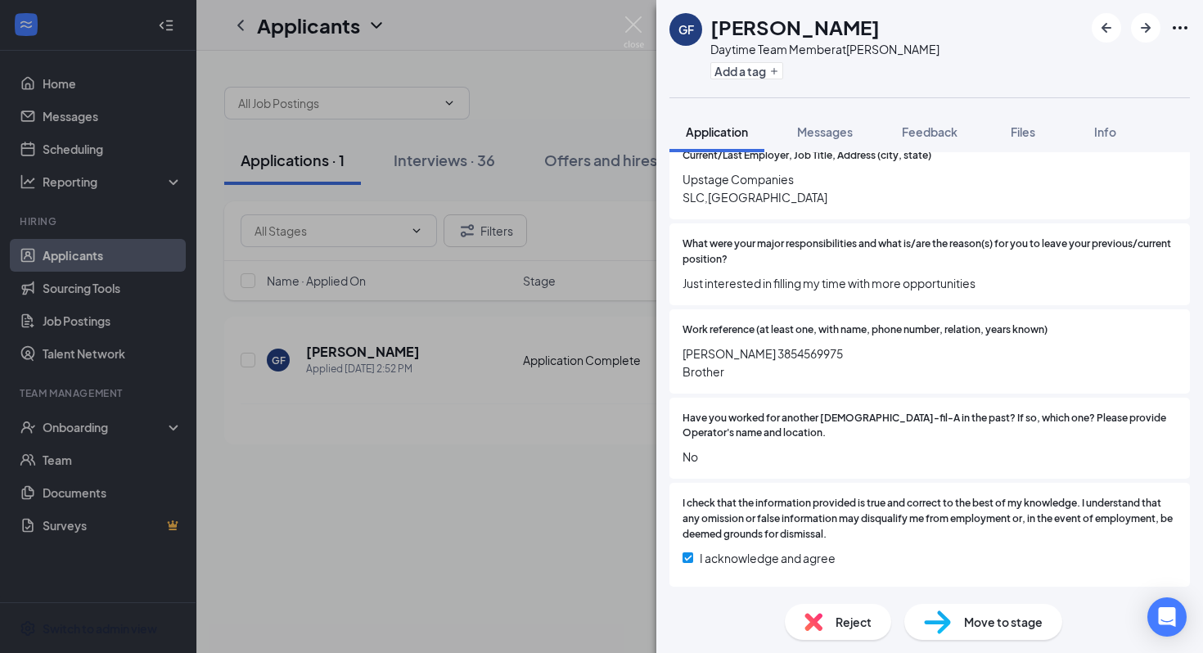
click at [962, 613] on div "Move to stage" at bounding box center [983, 622] width 158 height 36
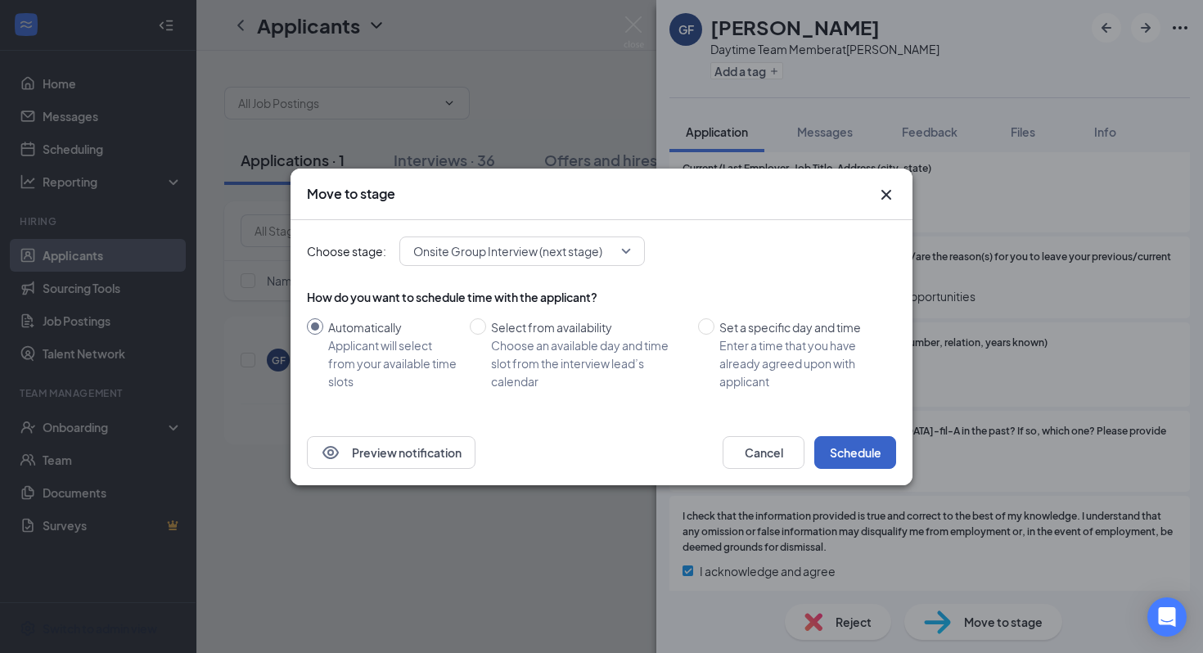
click at [855, 453] on button "Schedule" at bounding box center [855, 452] width 82 height 33
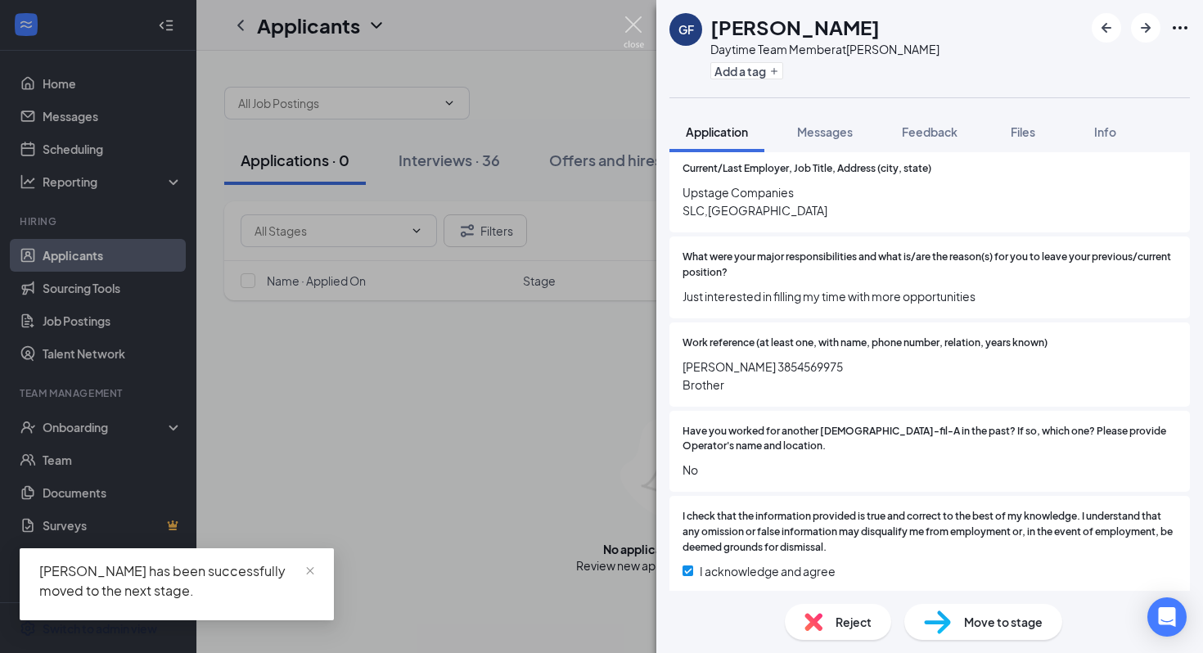
click at [637, 22] on img at bounding box center [634, 32] width 20 height 32
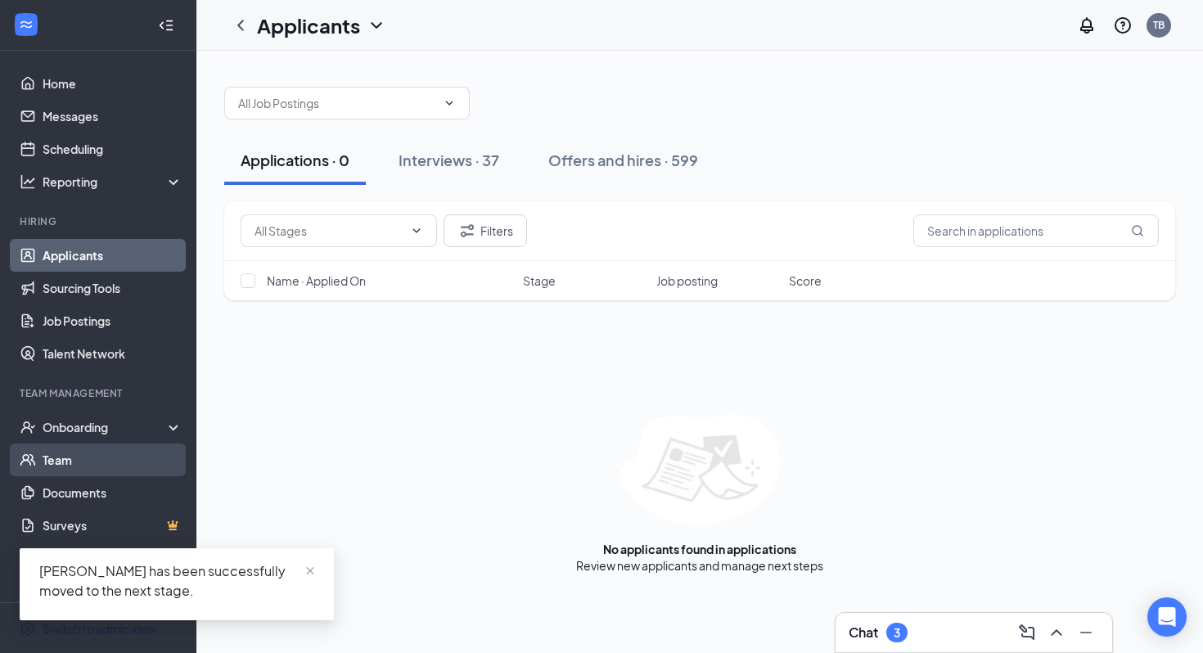
click at [114, 460] on link "Team" at bounding box center [113, 460] width 140 height 33
